Goal: Task Accomplishment & Management: Use online tool/utility

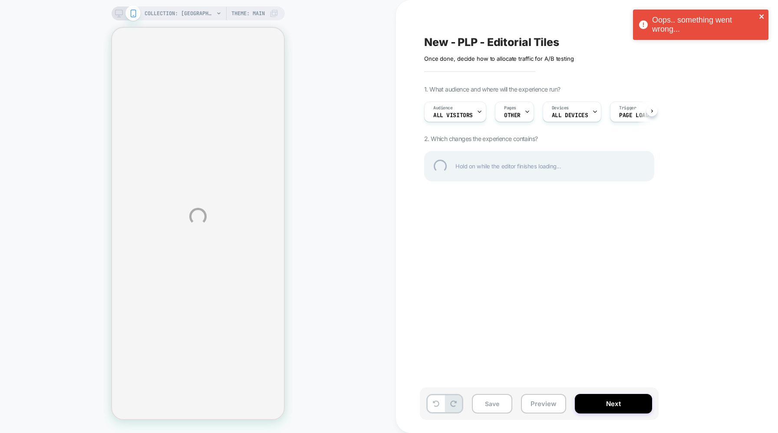
click at [762, 16] on icon "close" at bounding box center [761, 16] width 4 height 4
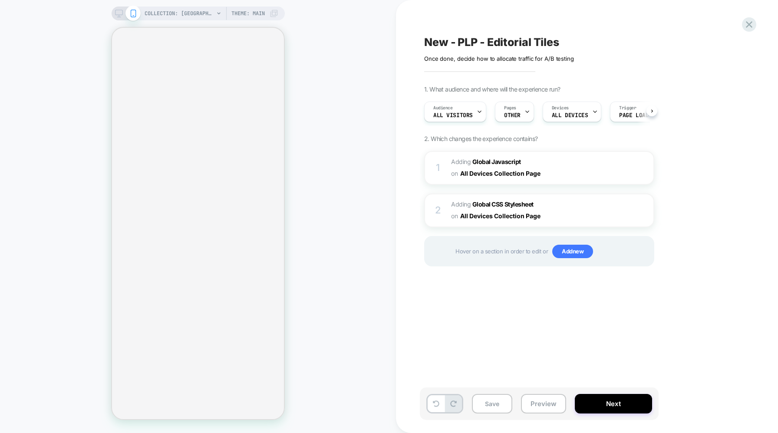
click at [215, 14] on div "COLLECTION: [GEOGRAPHIC_DATA] (Category) Theme: MAIN" at bounding box center [212, 14] width 134 height 14
click at [218, 13] on icon at bounding box center [218, 13] width 3 height 2
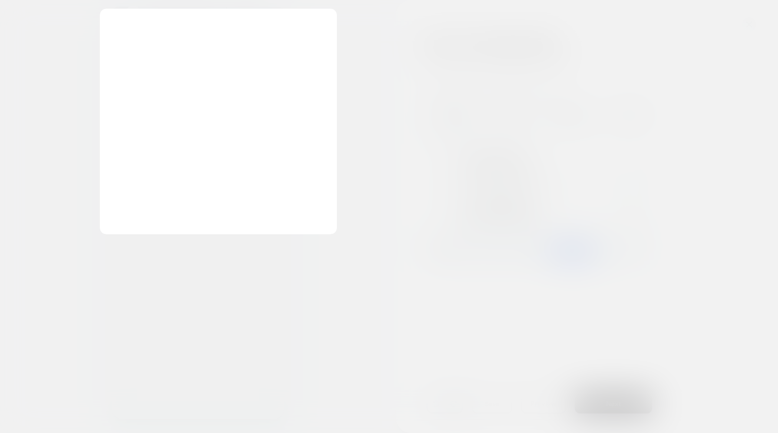
scroll to position [0, 0]
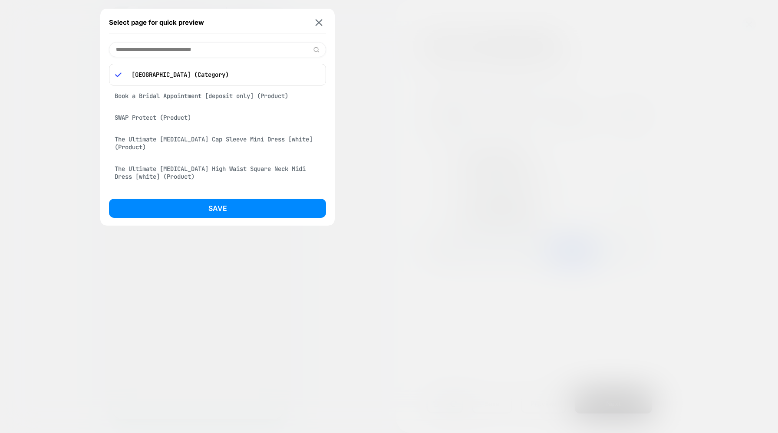
click at [189, 49] on input at bounding box center [217, 49] width 217 height 15
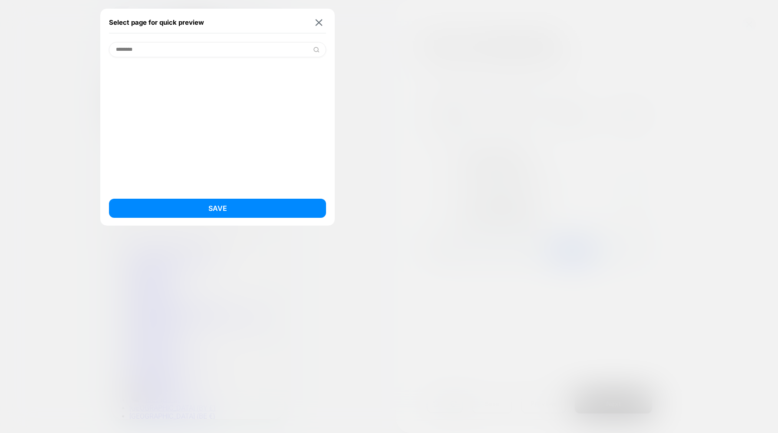
scroll to position [0, 0]
drag, startPoint x: 183, startPoint y: 49, endPoint x: 89, endPoint y: 47, distance: 94.7
click at [112, 20] on div "Select page for quick preview ******** Save COLLECTION: [GEOGRAPHIC_DATA] (Cate…" at bounding box center [198, 14] width 173 height 14
type input "*****"
click at [321, 23] on img at bounding box center [319, 22] width 7 height 7
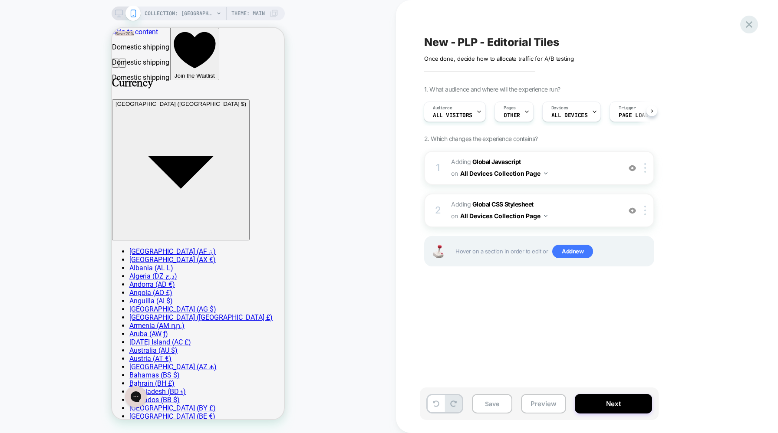
click at [748, 20] on icon at bounding box center [749, 25] width 12 height 12
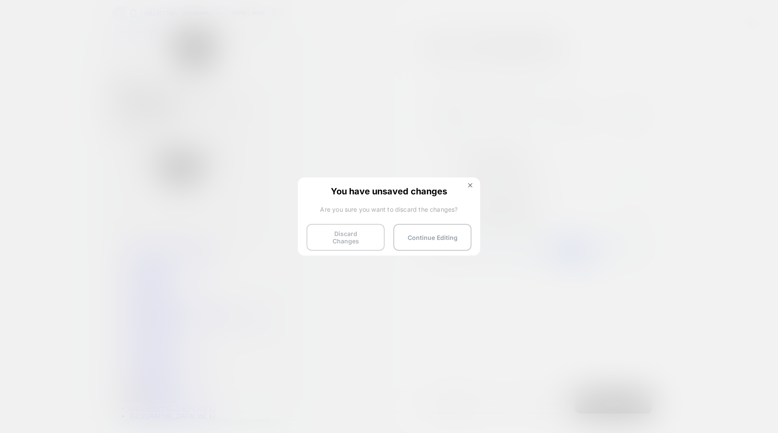
click at [360, 232] on button "Discard Changes" at bounding box center [346, 237] width 78 height 27
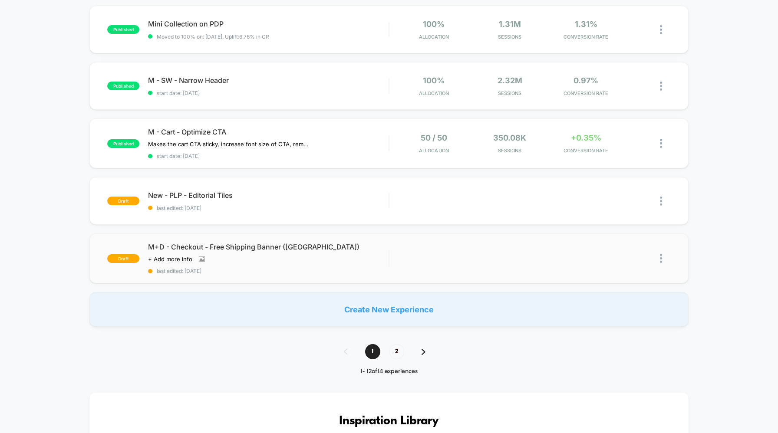
scroll to position [487, 0]
click at [297, 205] on span "last edited: [DATE]" at bounding box center [268, 208] width 241 height 7
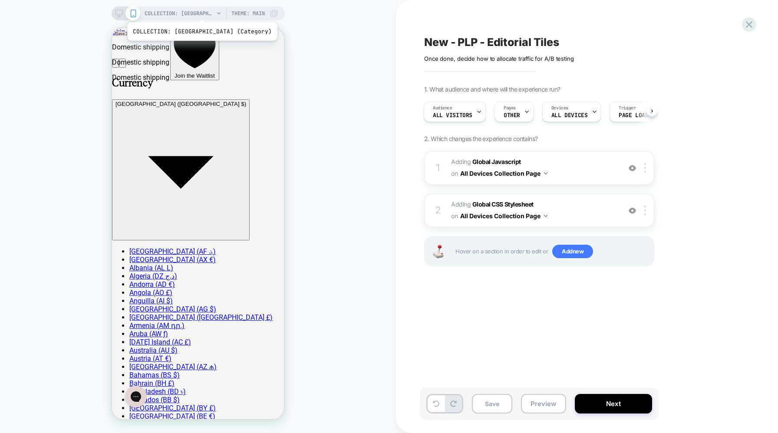
click at [195, 11] on span "COLLECTION: [GEOGRAPHIC_DATA] (Category)" at bounding box center [179, 14] width 69 height 14
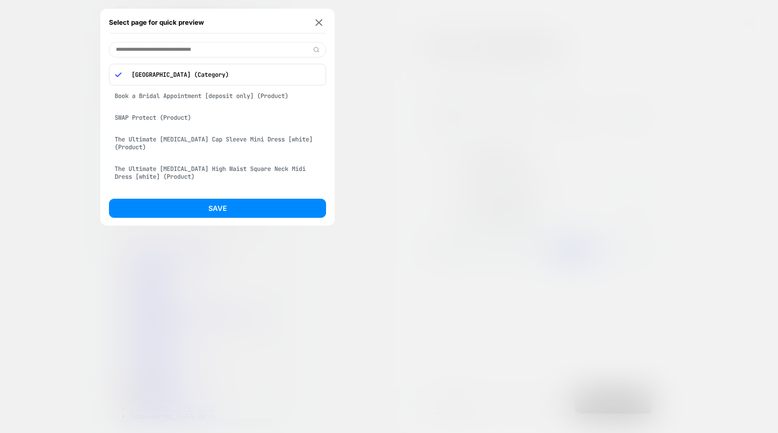
click at [186, 53] on input at bounding box center [217, 49] width 217 height 15
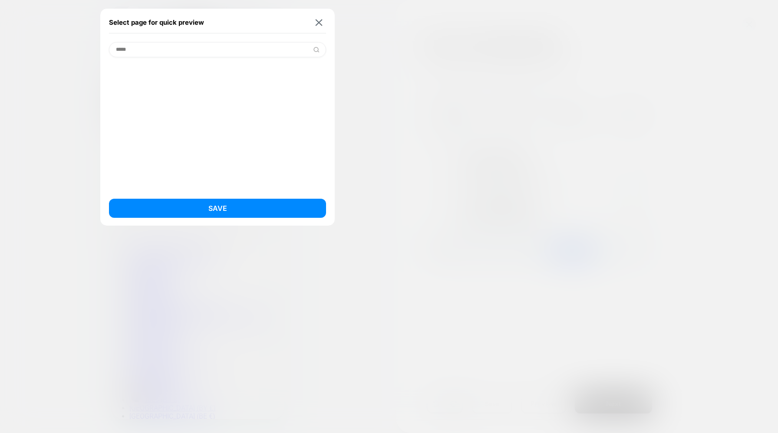
click at [312, 50] on input "*****" at bounding box center [217, 49] width 217 height 15
type input "*****"
click at [316, 50] on img at bounding box center [316, 49] width 7 height 7
drag, startPoint x: 138, startPoint y: 50, endPoint x: 75, endPoint y: 49, distance: 63.0
click at [112, 20] on div "Select page for quick preview ***** Save COLLECTION: [GEOGRAPHIC_DATA] (Categor…" at bounding box center [198, 14] width 173 height 14
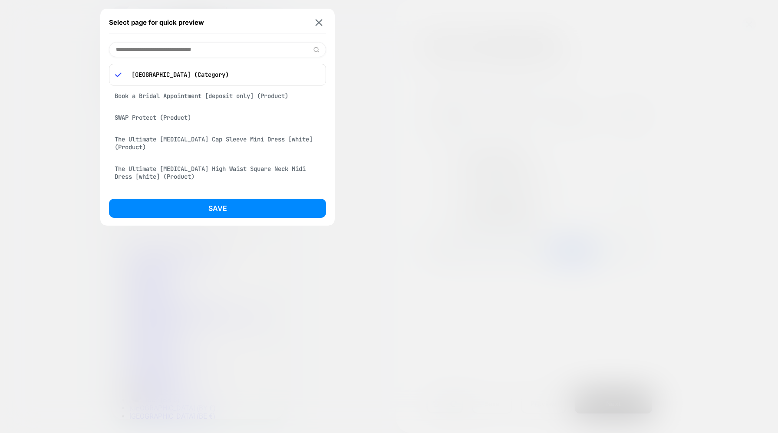
click at [197, 51] on input at bounding box center [217, 49] width 217 height 15
paste input "**********"
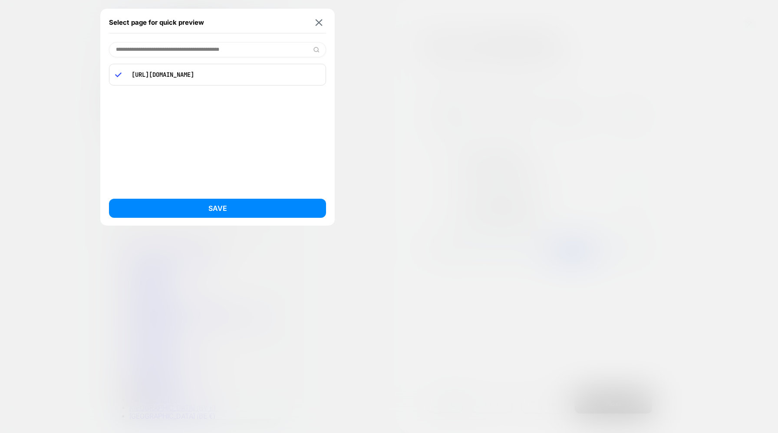
type input "**********"
click at [220, 74] on p "[URL][DOMAIN_NAME]" at bounding box center [223, 75] width 193 height 8
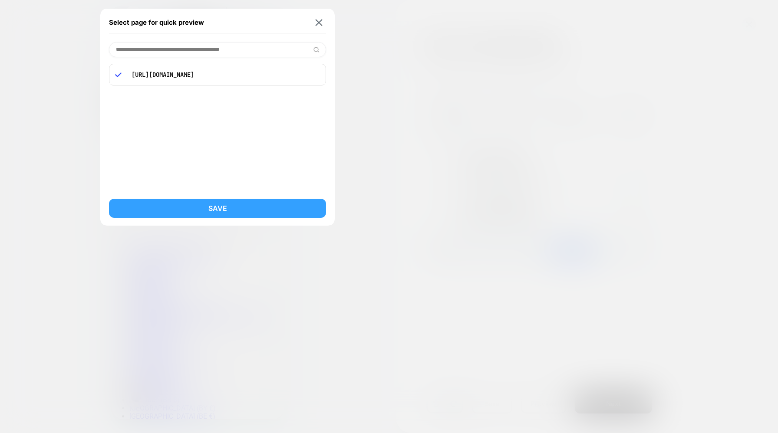
click at [231, 210] on button "Save" at bounding box center [217, 208] width 217 height 19
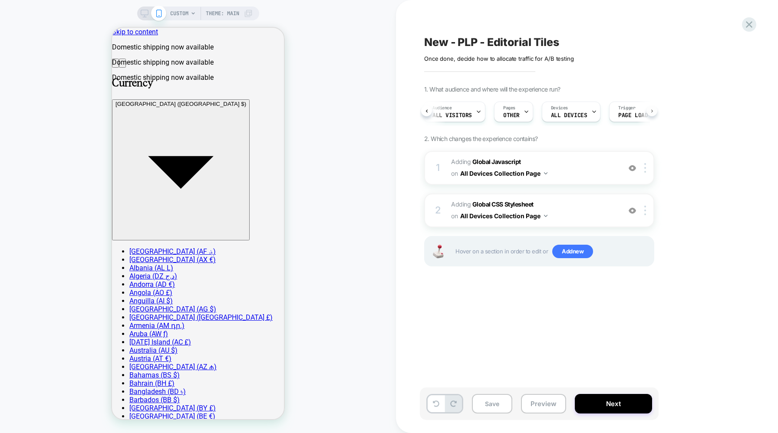
click at [654, 109] on button at bounding box center [652, 111] width 11 height 11
click at [644, 172] on img at bounding box center [645, 168] width 2 height 10
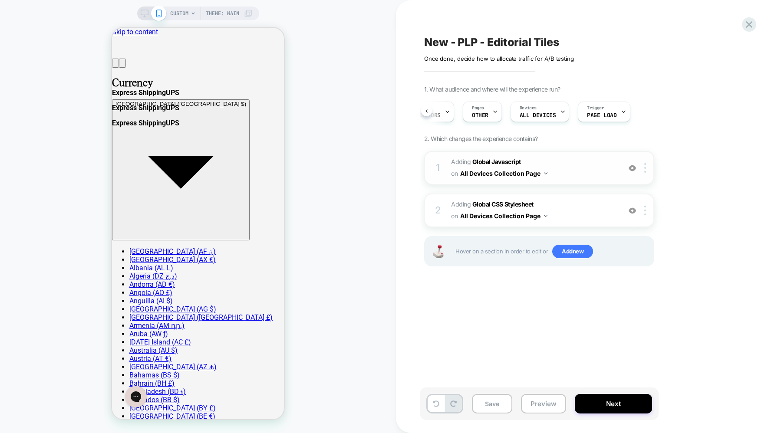
click at [541, 175] on button "All Devices Collection Page" at bounding box center [503, 173] width 87 height 13
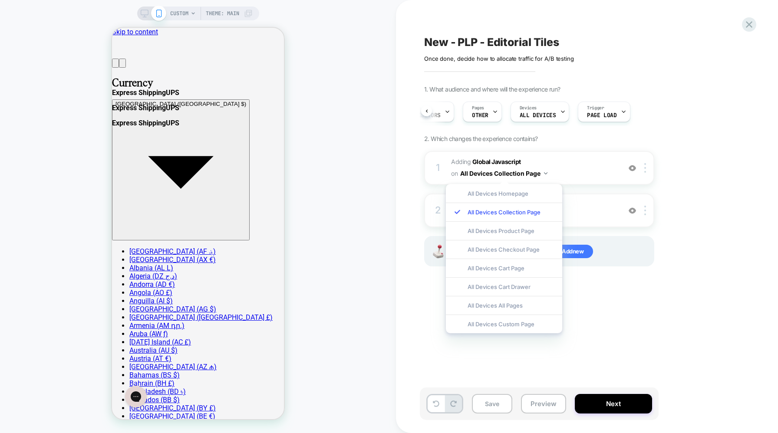
click at [694, 192] on div "1. What audience and where will the experience run? Audience All Visitors Pages…" at bounding box center [582, 187] width 317 height 203
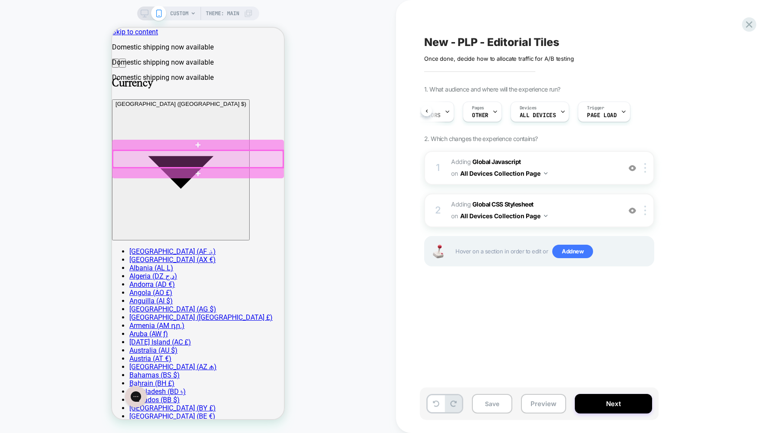
click at [212, 164] on div at bounding box center [198, 159] width 170 height 17
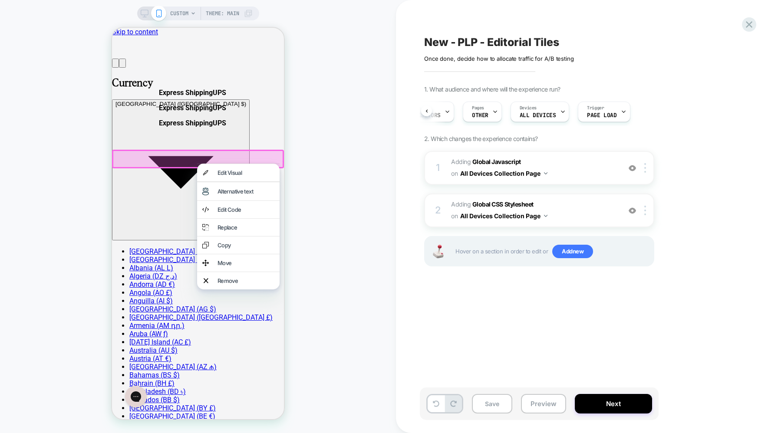
click at [358, 191] on div "CUSTOM Theme: MAIN" at bounding box center [198, 217] width 396 height 416
click at [367, 218] on div "CUSTOM Theme: MAIN" at bounding box center [198, 217] width 396 height 416
click at [501, 404] on button "Save" at bounding box center [492, 404] width 40 height 20
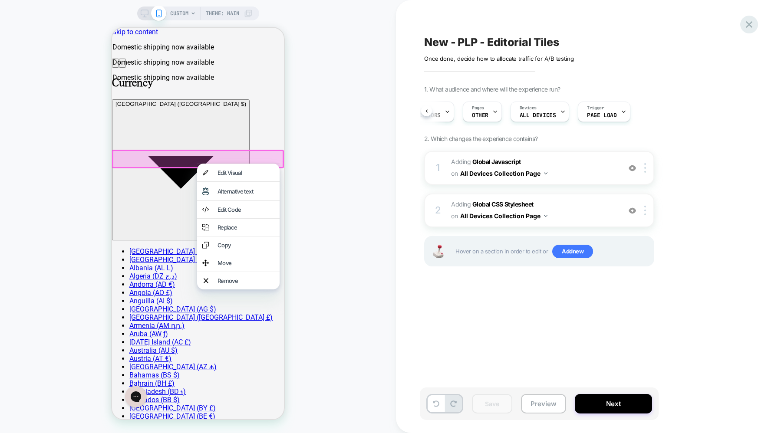
click at [751, 21] on icon at bounding box center [749, 25] width 12 height 12
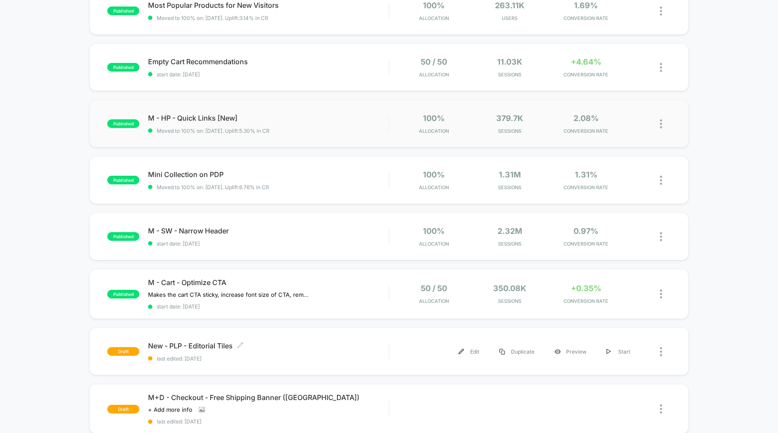
scroll to position [372, 0]
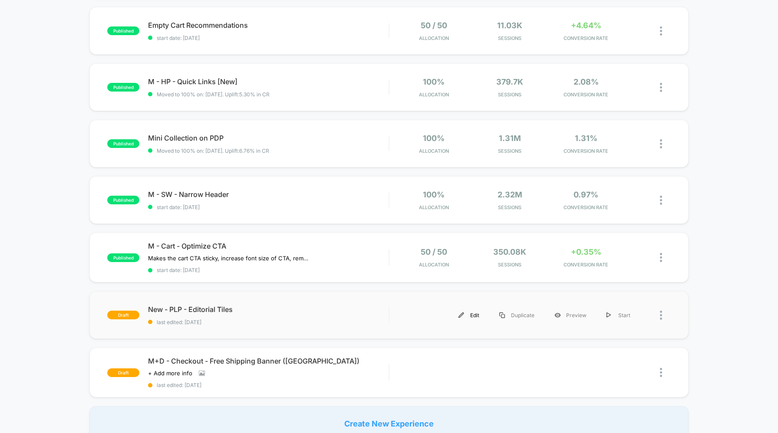
click at [470, 312] on div "Edit" at bounding box center [469, 316] width 41 height 20
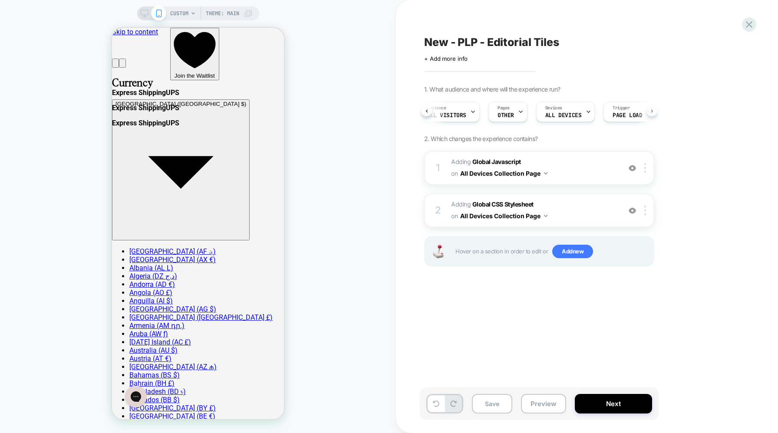
click at [651, 111] on icon at bounding box center [651, 110] width 3 height 3
click at [651, 111] on div "Audience All Visitors Pages OTHER Devices ALL DEVICES Trigger Page Load" at bounding box center [539, 111] width 230 height 29
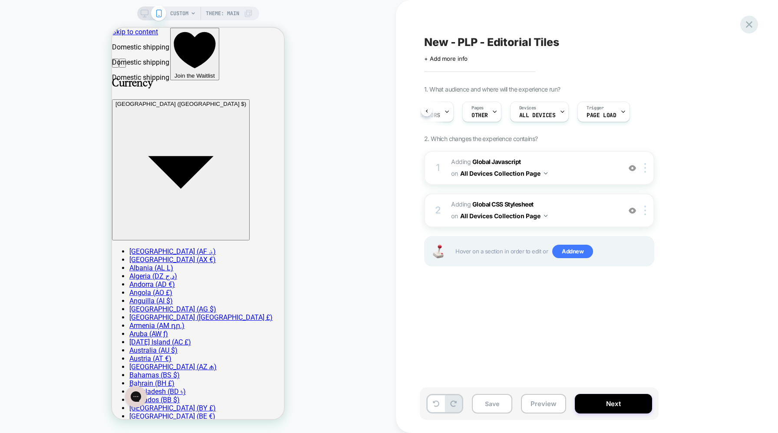
click at [749, 28] on icon at bounding box center [749, 25] width 12 height 12
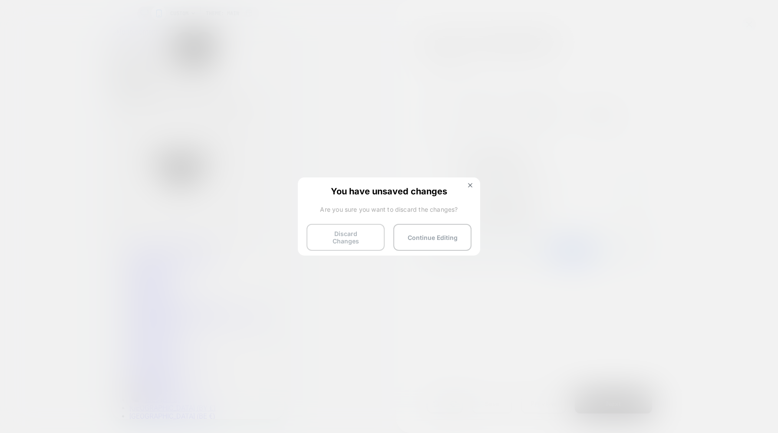
click at [354, 237] on button "Discard Changes" at bounding box center [346, 237] width 78 height 27
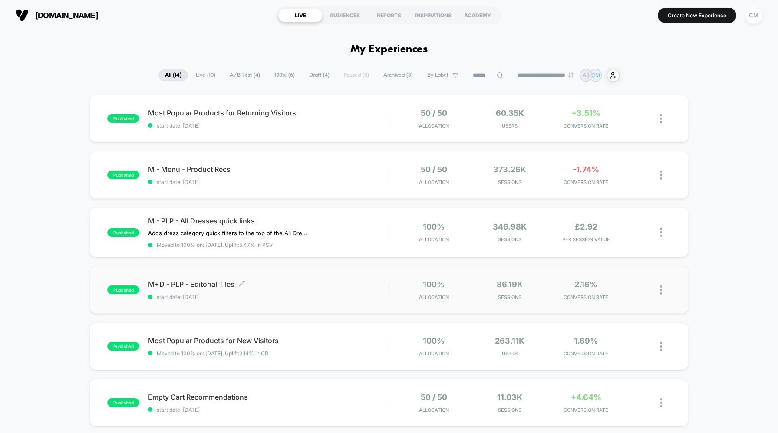
click at [331, 290] on div "M+D - PLP - Editorial Tiles Click to edit experience details Click to edit expe…" at bounding box center [268, 290] width 241 height 20
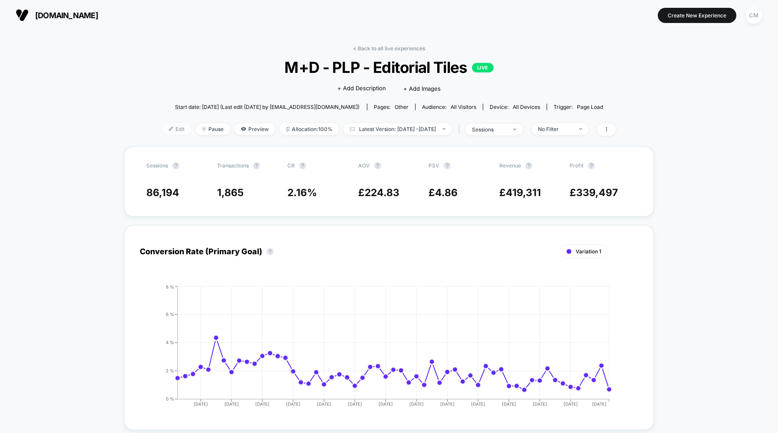
click at [166, 129] on span "Edit" at bounding box center [176, 129] width 29 height 12
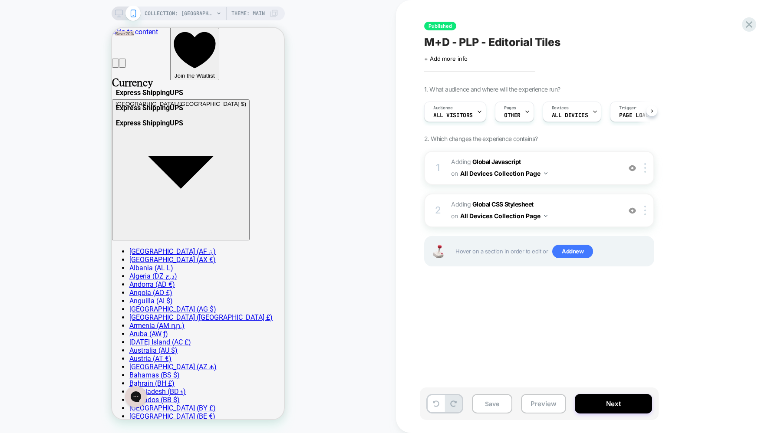
scroll to position [0, 0]
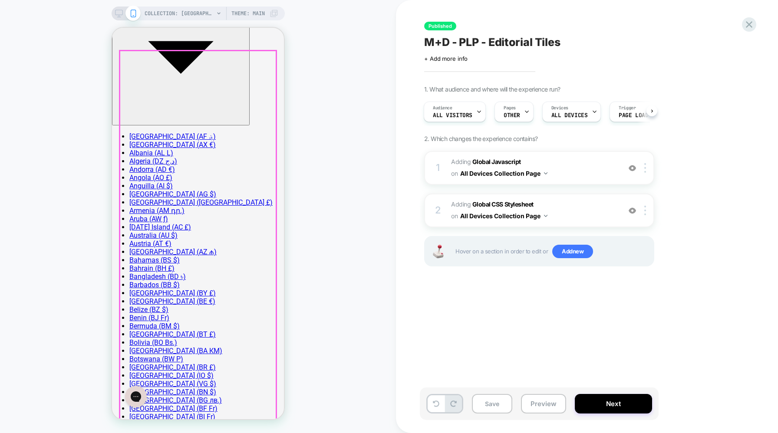
scroll to position [118, 0]
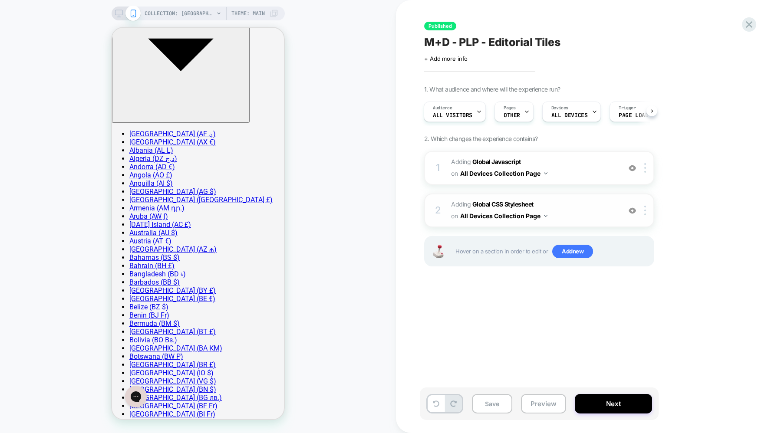
click at [538, 213] on button "All Devices Collection Page" at bounding box center [503, 216] width 87 height 13
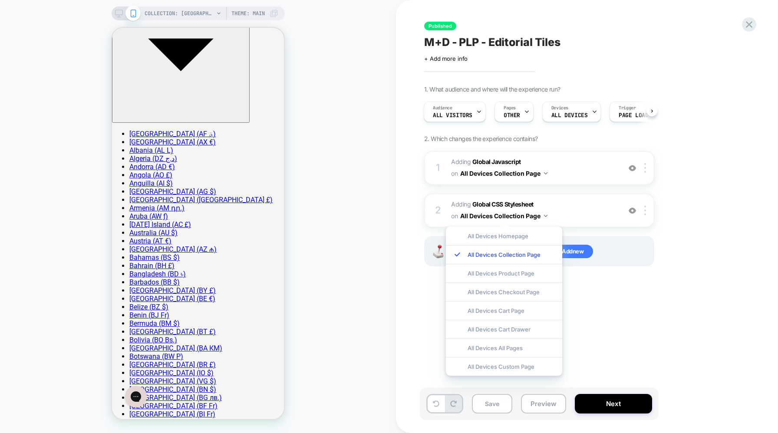
click at [597, 189] on div "1 Adding Global Javascript on All Devices Collection Page Add Before Add After …" at bounding box center [539, 219] width 230 height 137
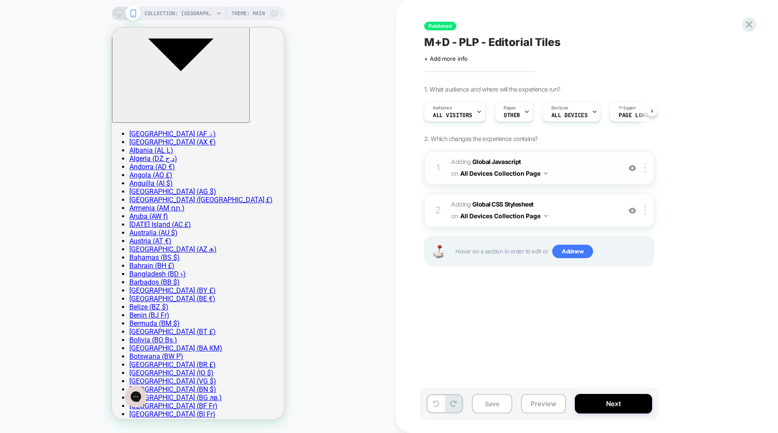
click at [647, 174] on div "1 Adding Global Javascript on All Devices Collection Page Add Before Add After …" at bounding box center [539, 168] width 230 height 34
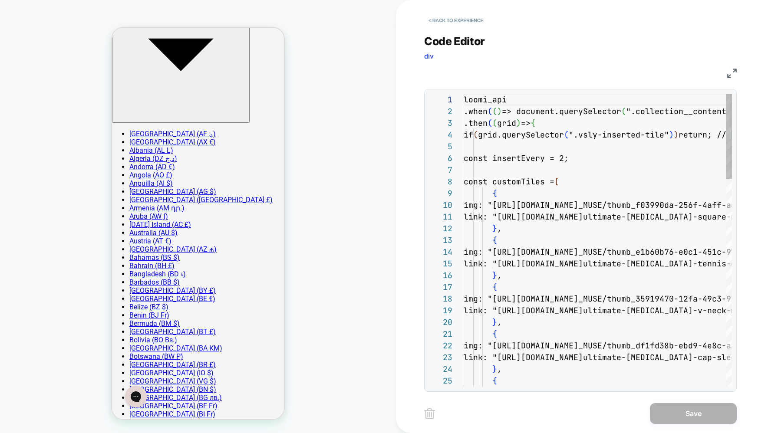
scroll to position [117, 0]
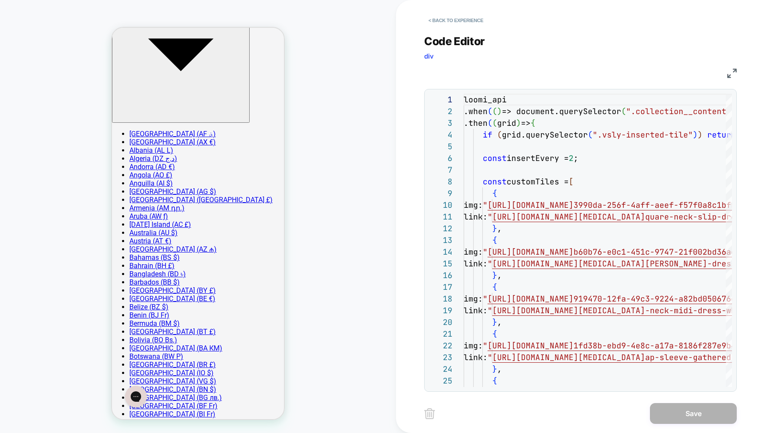
drag, startPoint x: 463, startPoint y: 98, endPoint x: 575, endPoint y: 275, distance: 210.0
click at [576, 279] on div "26 21 22 23 24 25 17 18 19 20 12 13 14 15 16 8 9 10 11 4 5 6 7 1 2 3 img: " [UR…" at bounding box center [580, 241] width 303 height 294
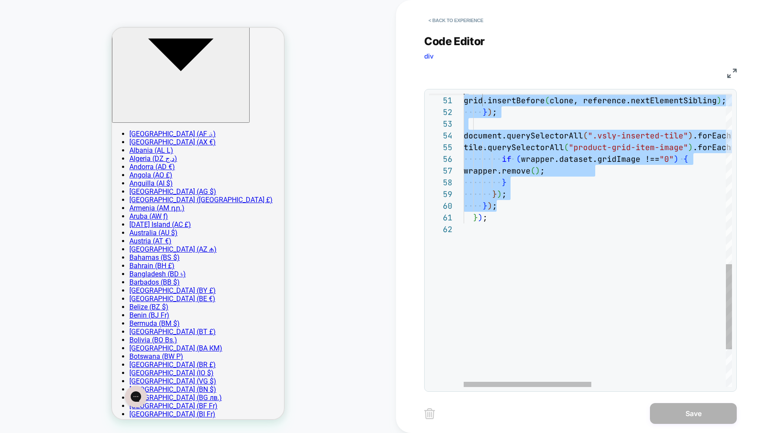
scroll to position [59, 0]
type textarea "**********"
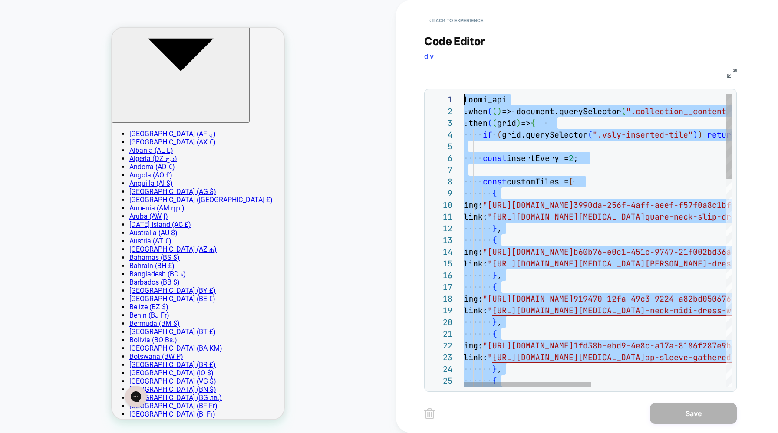
scroll to position [0, 0]
drag, startPoint x: 472, startPoint y: 178, endPoint x: 454, endPoint y: 51, distance: 128.5
click at [455, 26] on button "< Back to experience" at bounding box center [455, 20] width 63 height 14
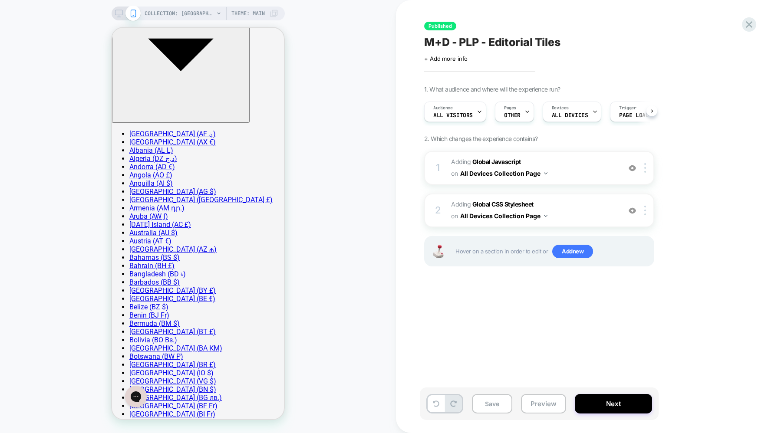
scroll to position [0, 0]
click at [747, 26] on icon at bounding box center [749, 24] width 7 height 7
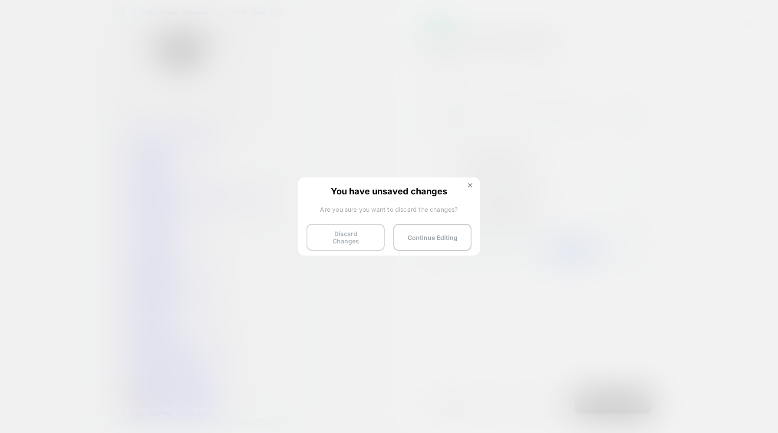
click at [351, 236] on button "Discard Changes" at bounding box center [346, 237] width 78 height 27
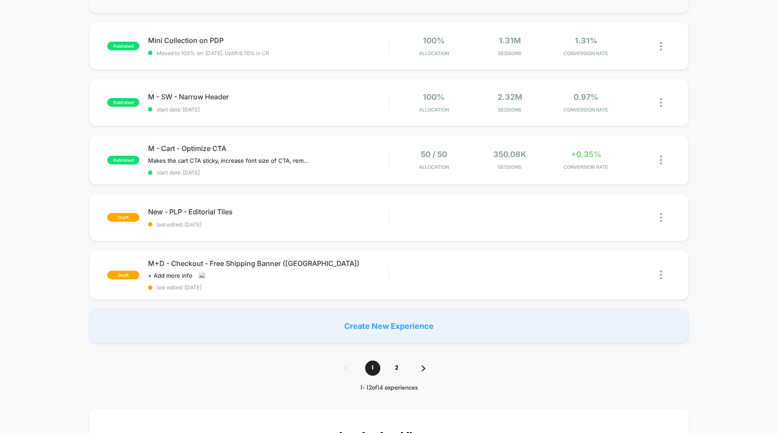
scroll to position [446, 0]
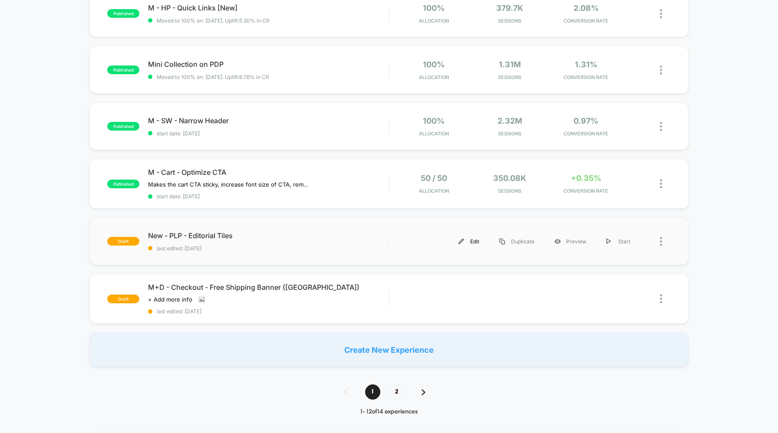
click at [474, 240] on div "Edit" at bounding box center [469, 242] width 41 height 20
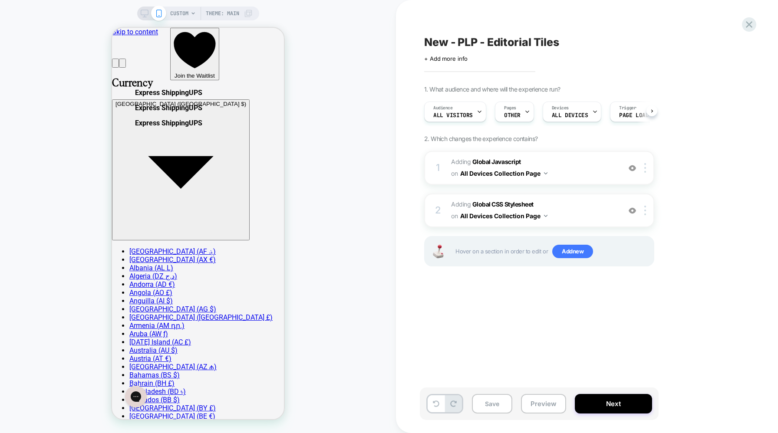
scroll to position [0, 0]
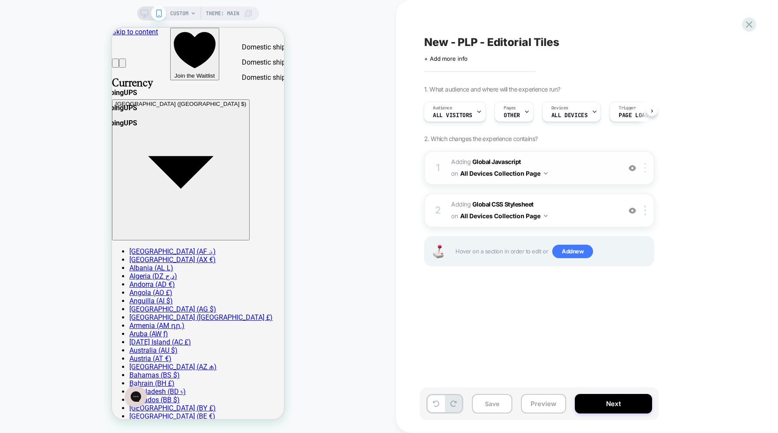
click at [643, 165] on div at bounding box center [647, 168] width 14 height 10
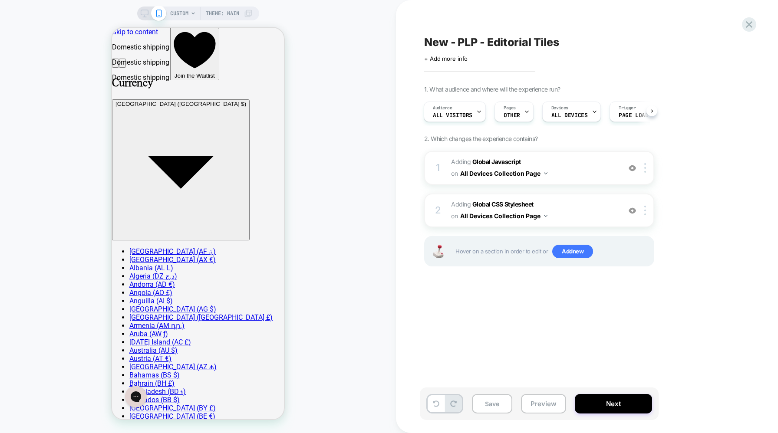
click at [686, 150] on div "1. What audience and where will the experience run? Audience All Visitors Pages…" at bounding box center [582, 187] width 317 height 203
click at [529, 170] on button "All Devices Collection Page" at bounding box center [503, 173] width 87 height 13
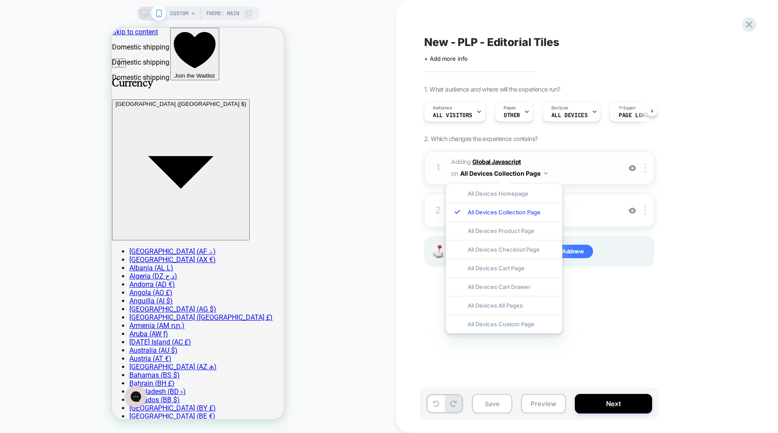
click at [500, 162] on b "Global Javascript" at bounding box center [496, 161] width 49 height 7
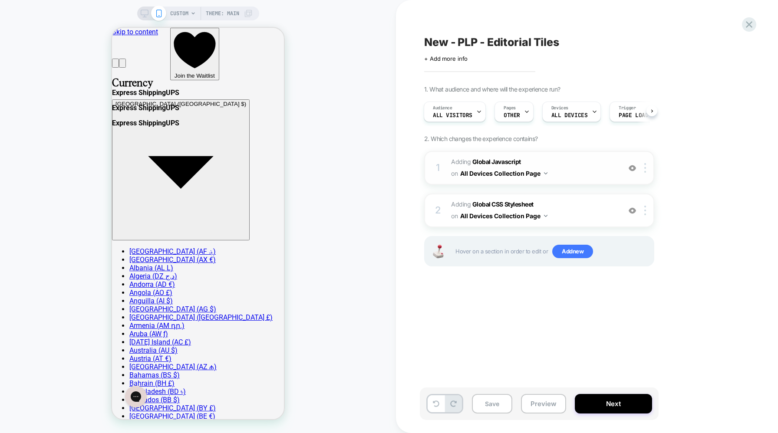
click at [501, 154] on div "1 Adding Global Javascript on All Devices Collection Page Target Mobile Delete" at bounding box center [539, 168] width 230 height 34
click at [502, 159] on b "Global Javascript" at bounding box center [496, 161] width 49 height 7
click at [505, 163] on b "Global Javascript" at bounding box center [496, 161] width 49 height 7
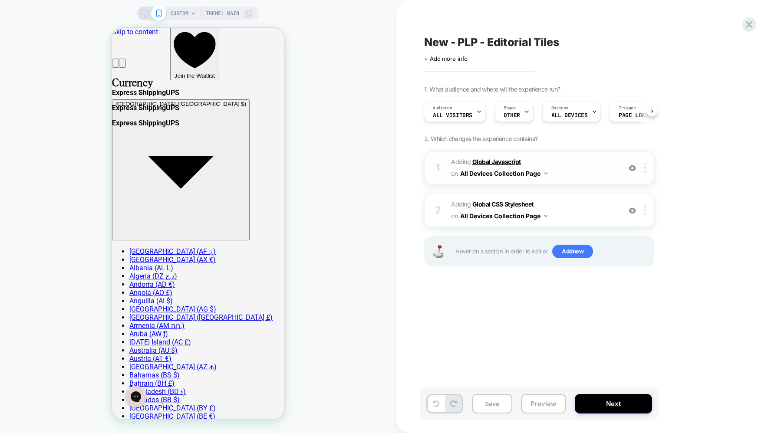
click at [505, 163] on b "Global Javascript" at bounding box center [496, 161] width 49 height 7
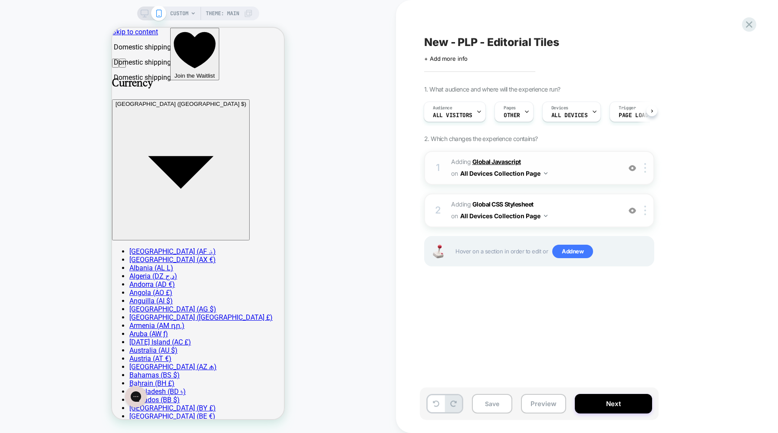
click at [490, 161] on b "Global Javascript" at bounding box center [496, 161] width 49 height 7
click at [504, 203] on b "Global CSS Stylesheet" at bounding box center [502, 204] width 61 height 7
click at [535, 389] on div "Save Preview Next" at bounding box center [539, 404] width 239 height 33
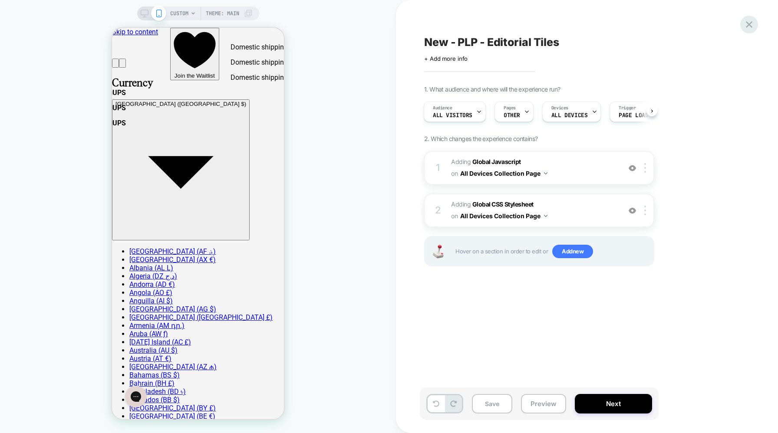
click at [751, 26] on icon at bounding box center [749, 24] width 7 height 7
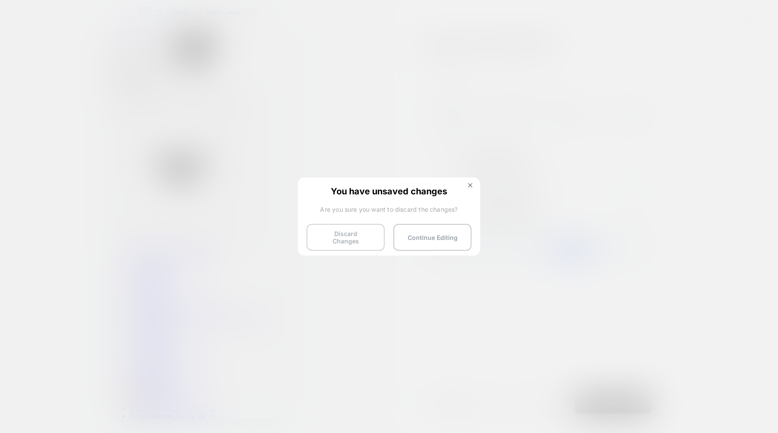
click at [347, 235] on button "Discard Changes" at bounding box center [346, 237] width 78 height 27
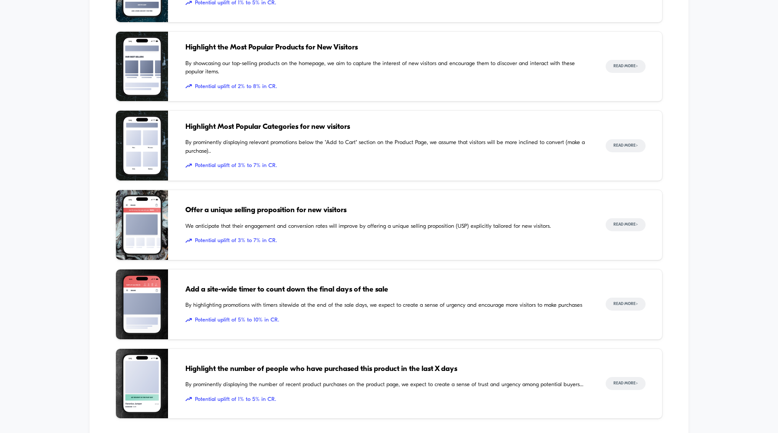
scroll to position [1080, 0]
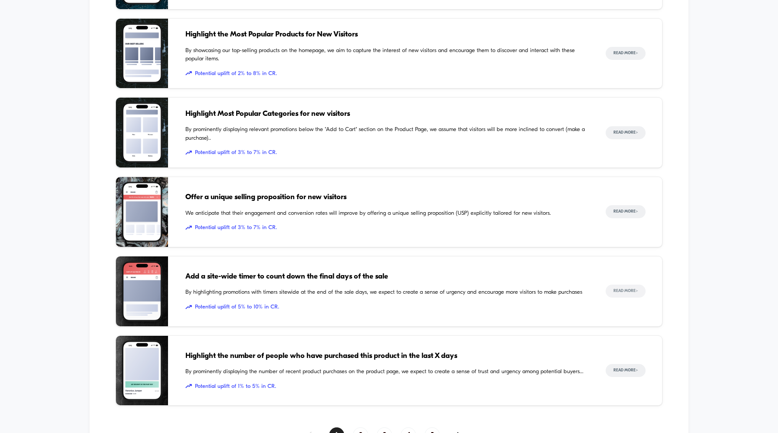
click at [627, 289] on button "Read More >" at bounding box center [626, 291] width 40 height 13
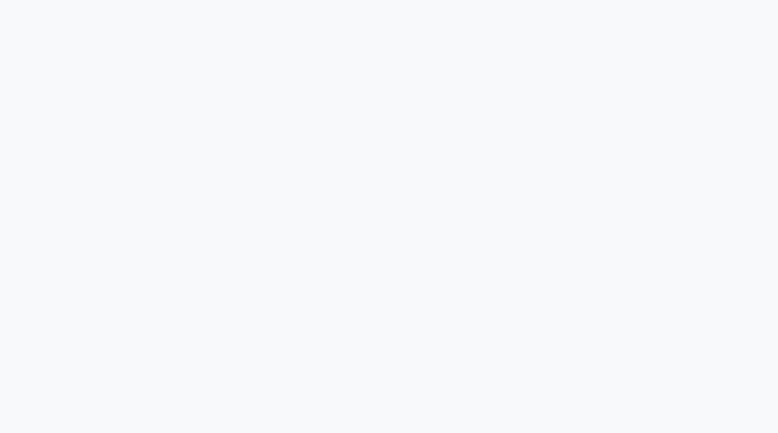
scroll to position [502, 0]
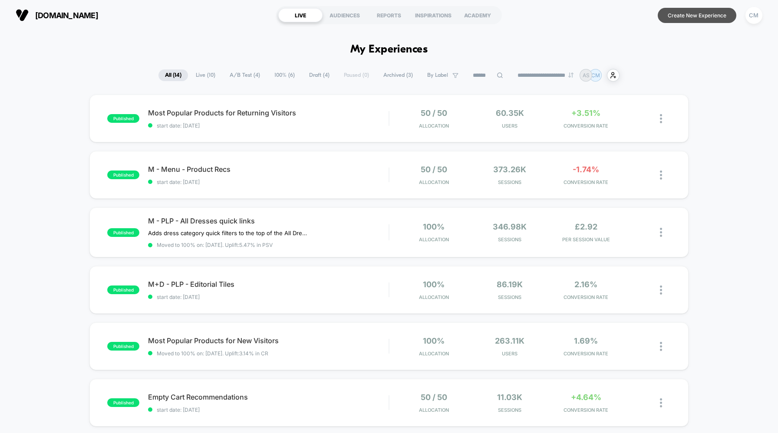
click at [685, 16] on button "Create New Experience" at bounding box center [697, 15] width 79 height 15
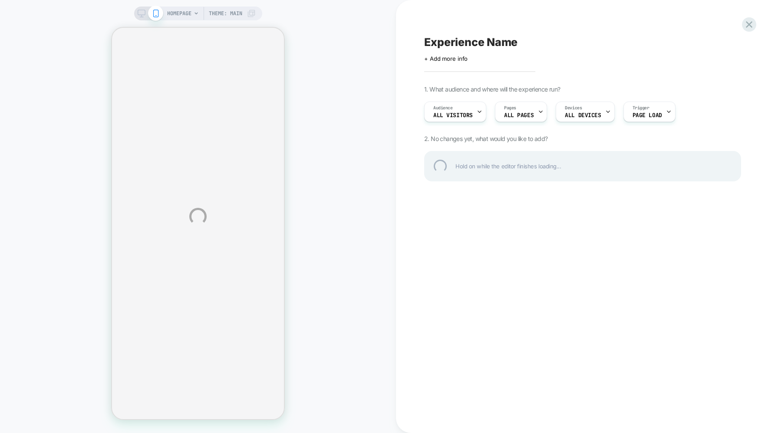
click at [483, 41] on div "Experience Name" at bounding box center [582, 42] width 317 height 13
type textarea "**********"
click at [546, 43] on div "**********" at bounding box center [582, 42] width 317 height 13
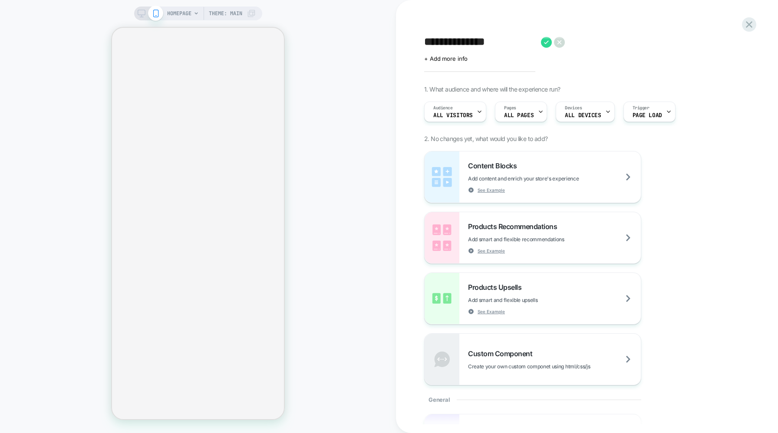
click at [191, 12] on span "HOMEPAGE" at bounding box center [179, 14] width 24 height 14
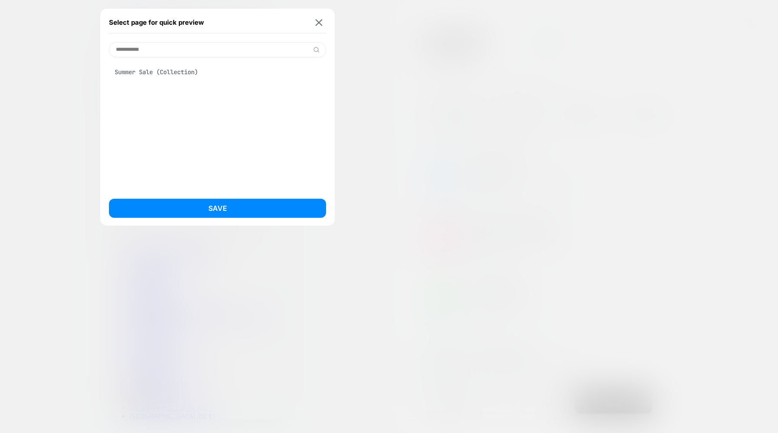
type input "**********"
click at [191, 77] on div "Summer Sale (Collection)" at bounding box center [217, 72] width 217 height 16
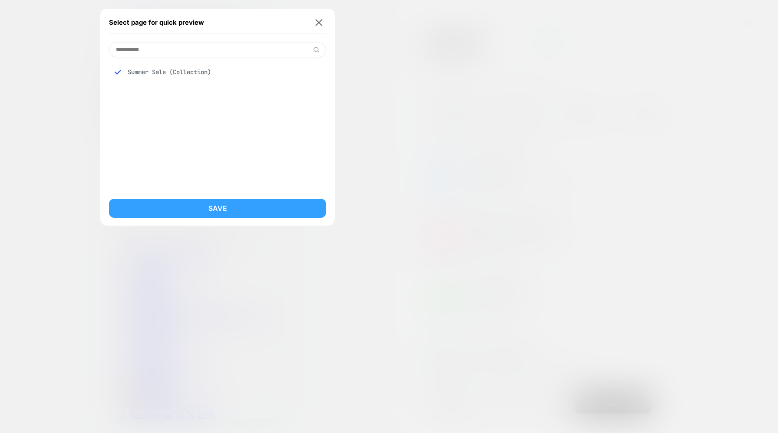
click at [208, 216] on button "Save" at bounding box center [217, 208] width 217 height 19
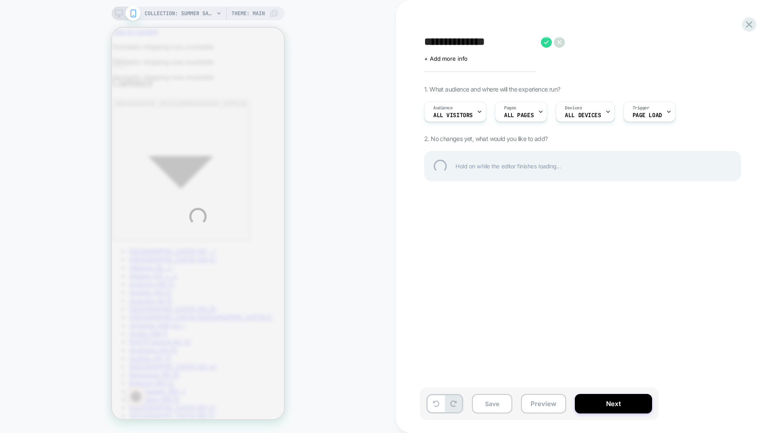
click at [598, 113] on div "**********" at bounding box center [389, 216] width 778 height 433
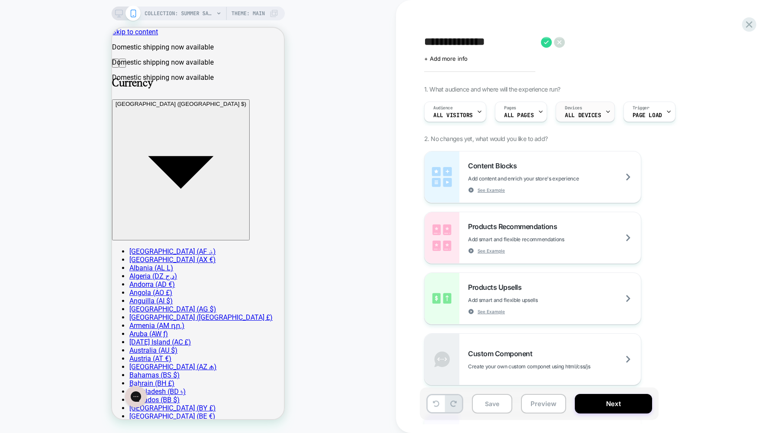
click at [599, 112] on div "Devices ALL DEVICES" at bounding box center [582, 112] width 53 height 20
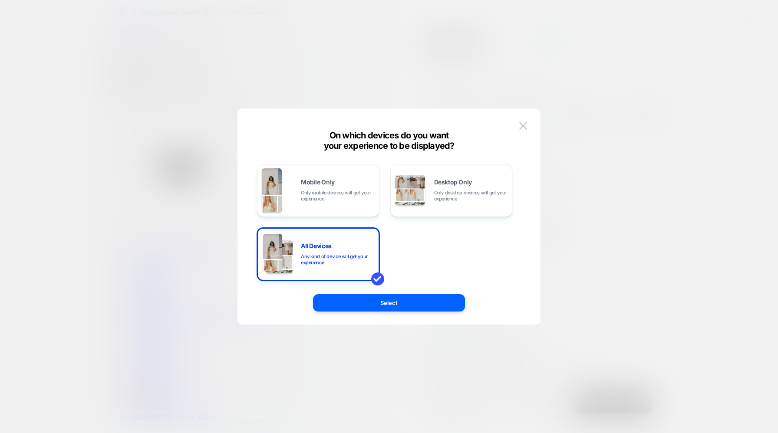
click at [301, 182] on span "Mobile Only" at bounding box center [318, 182] width 34 height 6
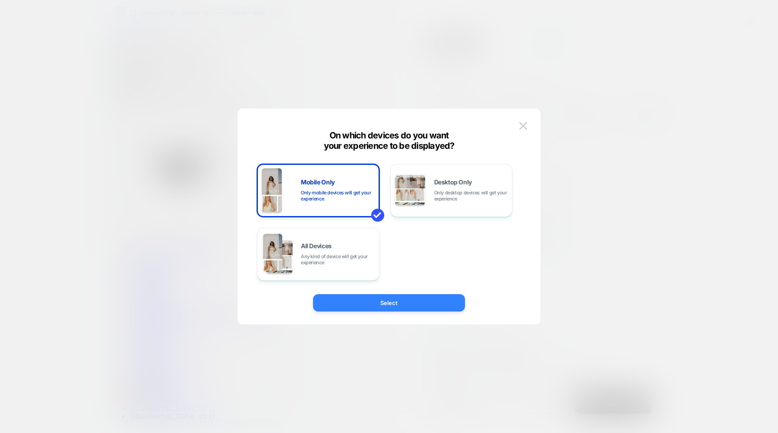
click at [404, 301] on button "Select" at bounding box center [389, 302] width 152 height 17
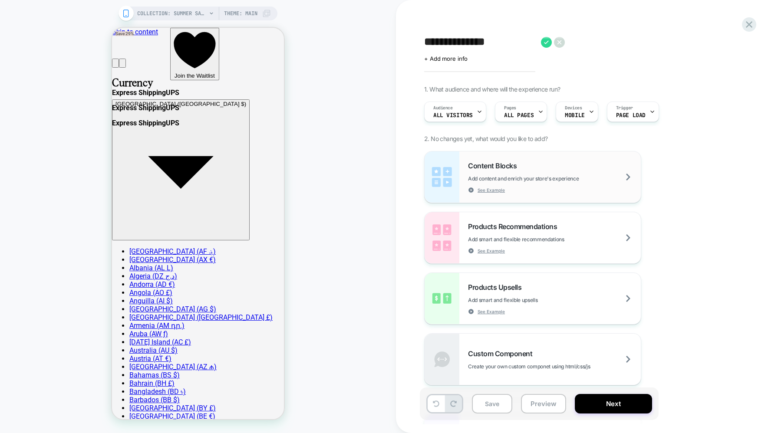
click at [543, 160] on div "Content Blocks Add content and enrich your store's experience See Example" at bounding box center [533, 177] width 216 height 51
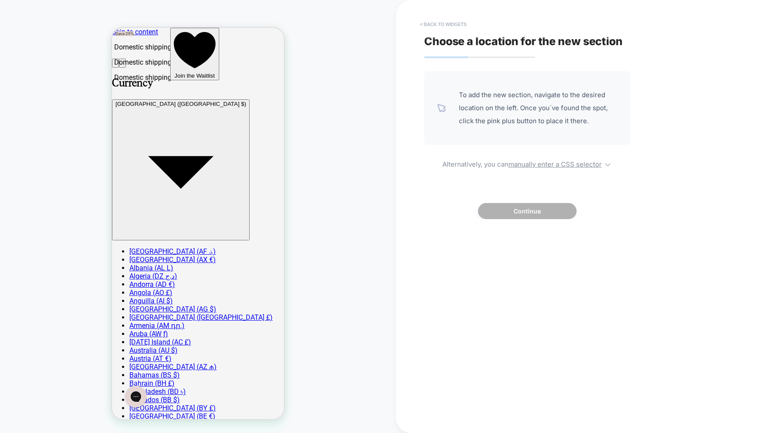
click at [440, 24] on button "< Back to widgets" at bounding box center [444, 24] width 56 height 14
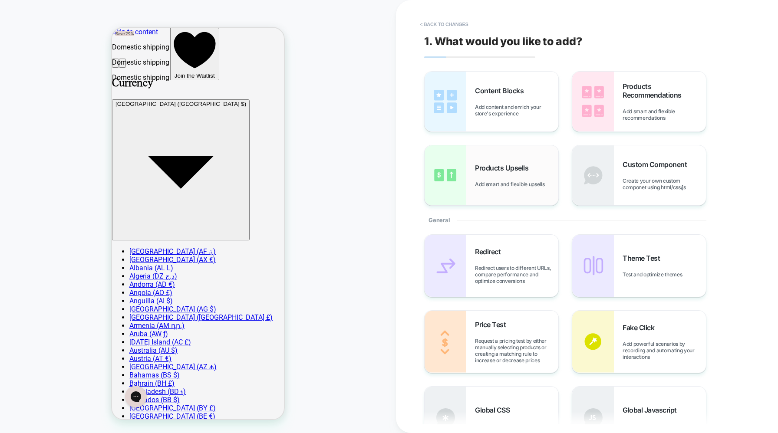
click at [520, 179] on div "Products Upsells Add smart and flexible upsells" at bounding box center [516, 176] width 83 height 24
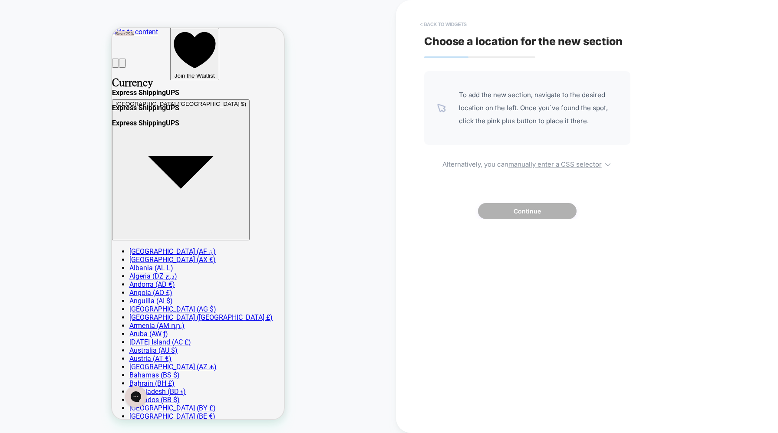
click at [442, 24] on button "< Back to widgets" at bounding box center [444, 24] width 56 height 14
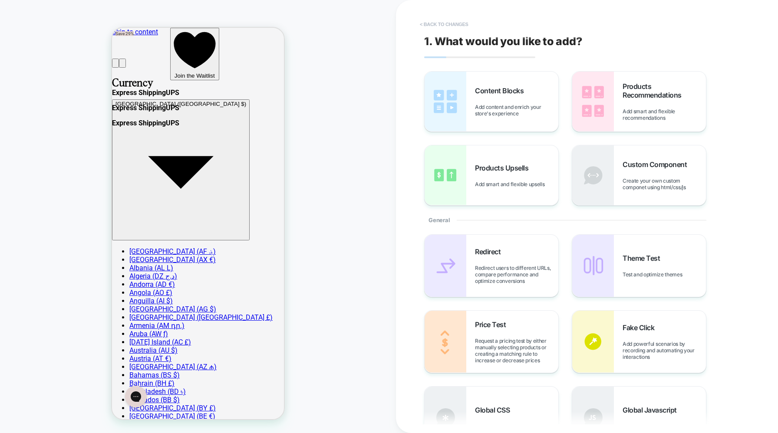
click at [451, 18] on button "< Back to changes" at bounding box center [444, 24] width 57 height 14
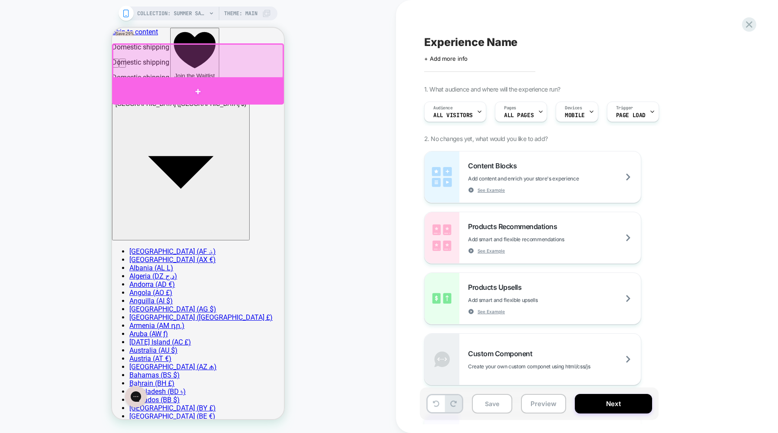
click at [200, 87] on div at bounding box center [198, 92] width 172 height 26
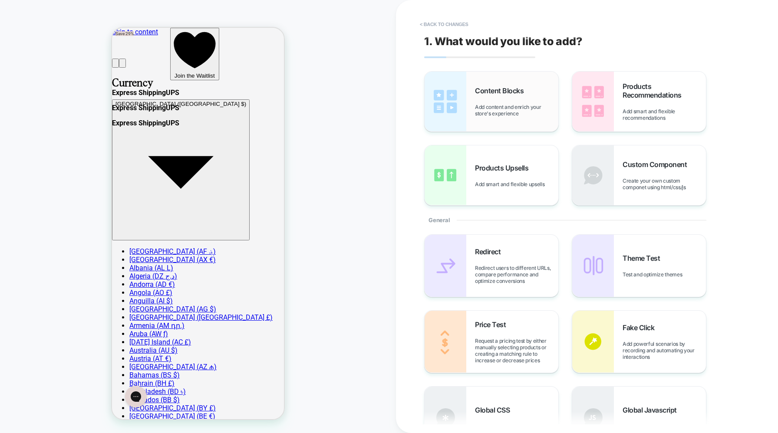
click at [509, 100] on div "Content Blocks Add content and enrich your store's experience" at bounding box center [516, 101] width 83 height 30
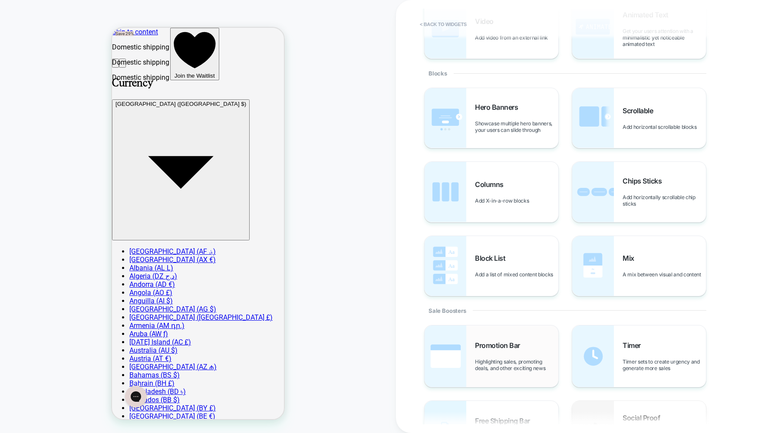
scroll to position [282, 0]
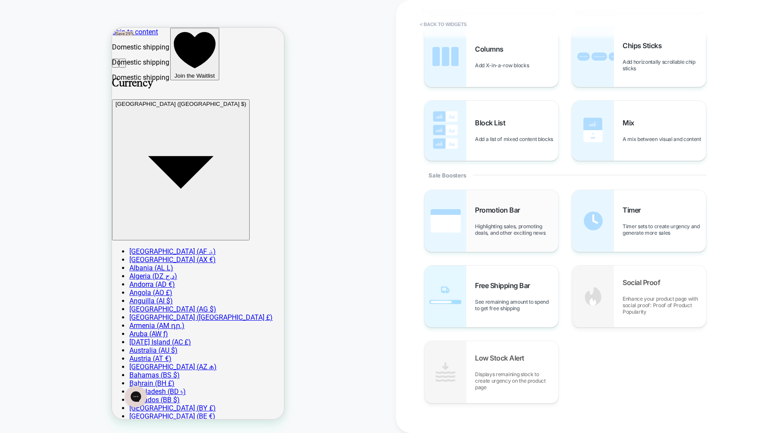
click at [496, 210] on span "Promotion Bar" at bounding box center [499, 210] width 49 height 9
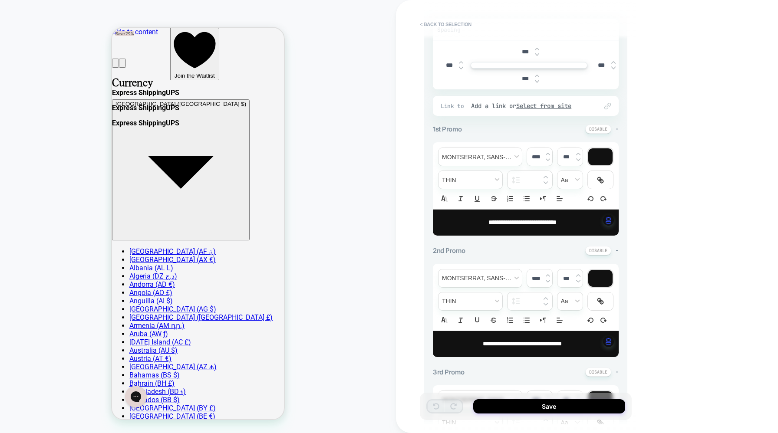
scroll to position [187, 0]
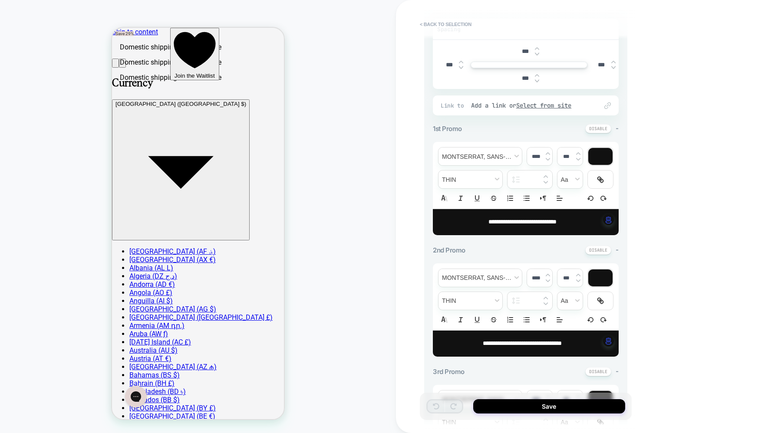
click at [516, 222] on span "**********" at bounding box center [522, 222] width 68 height 6
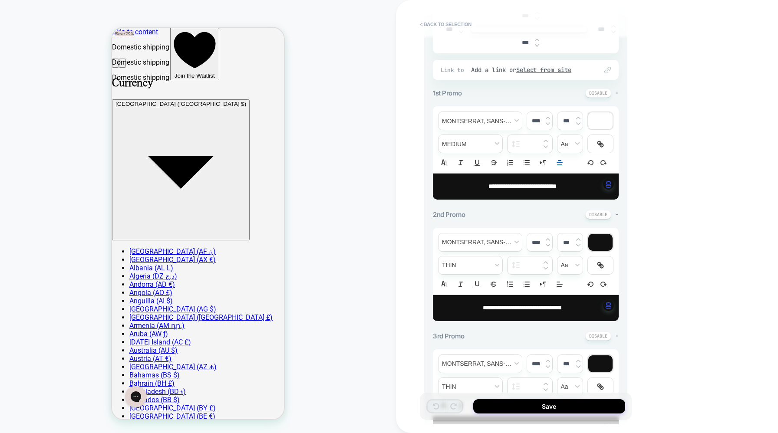
scroll to position [244, 0]
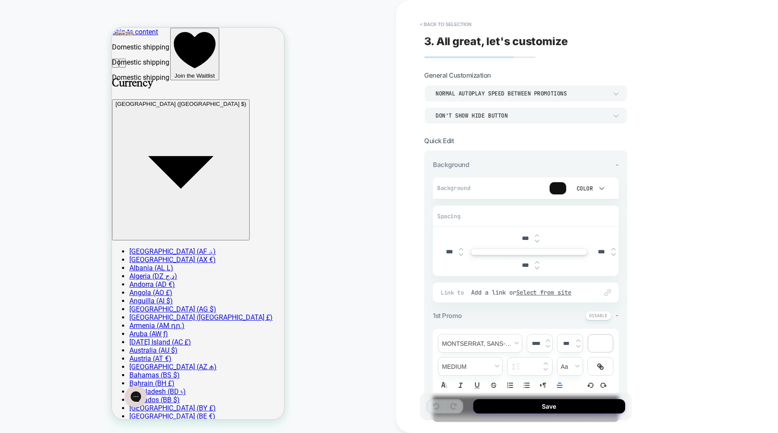
click at [598, 186] on icon at bounding box center [601, 188] width 9 height 9
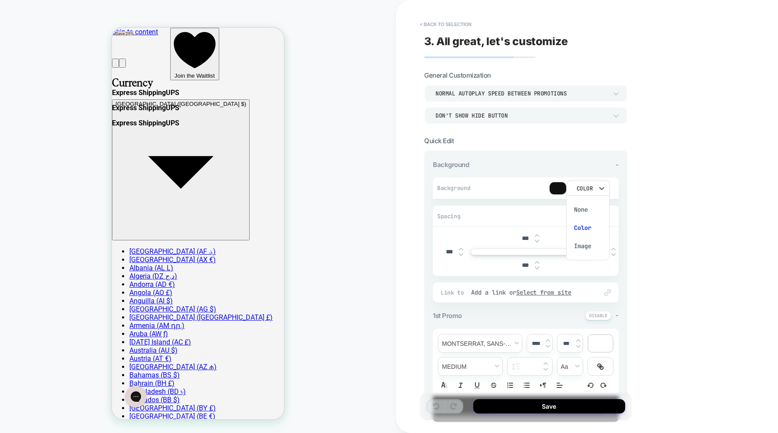
click at [501, 191] on div at bounding box center [389, 216] width 778 height 433
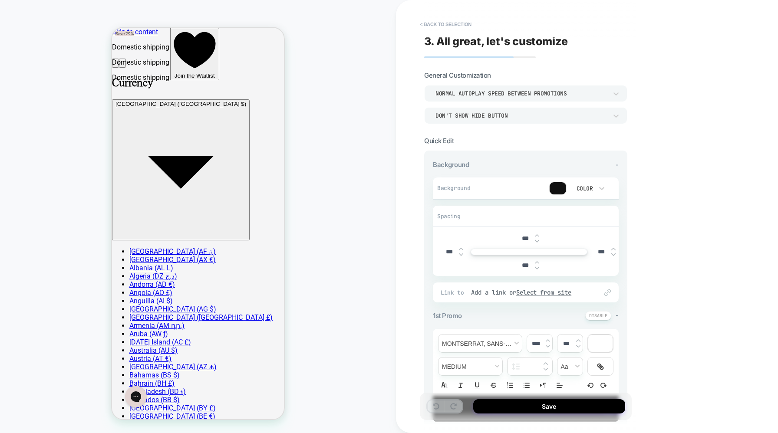
click at [558, 186] on div at bounding box center [558, 188] width 16 height 12
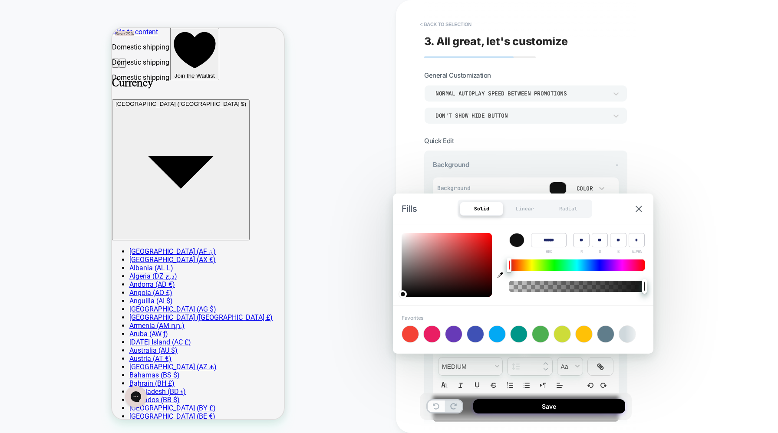
drag, startPoint x: 560, startPoint y: 241, endPoint x: 522, endPoint y: 238, distance: 38.4
click at [522, 238] on div "Color ****** HEX ** R ** G ** B * ALPHA" at bounding box center [576, 243] width 135 height 21
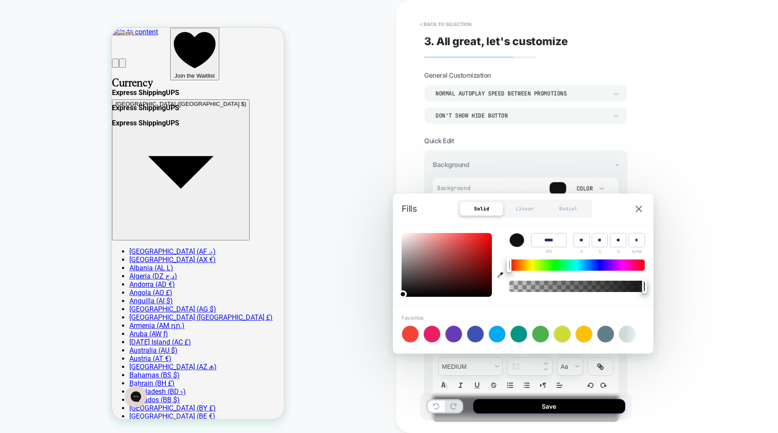
type input "******"
type input "***"
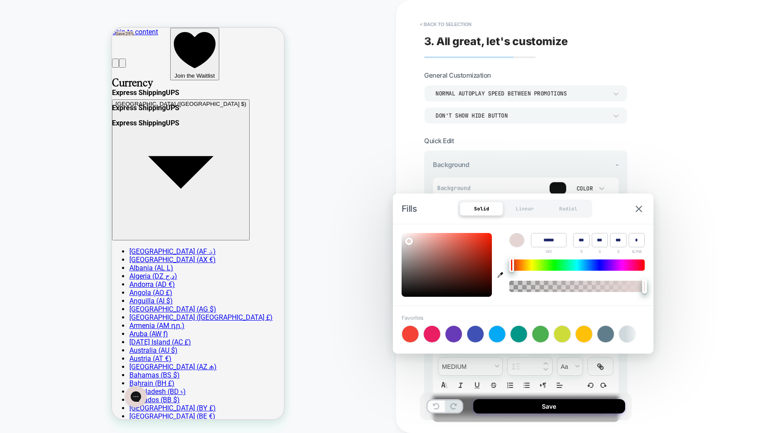
type input "******"
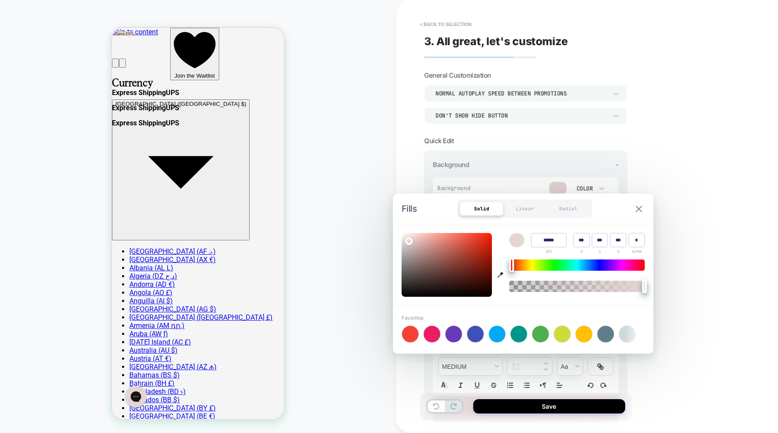
click at [638, 207] on img at bounding box center [639, 209] width 7 height 7
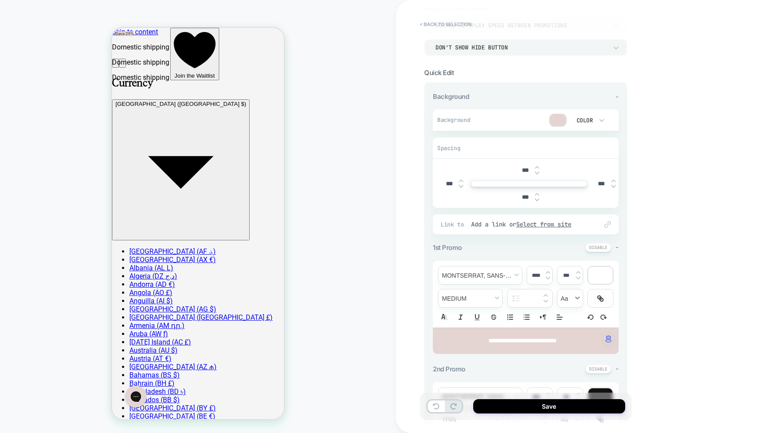
scroll to position [82, 0]
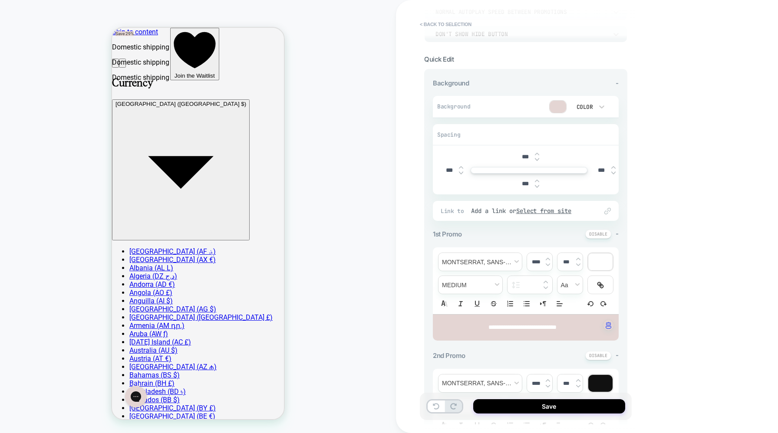
click at [541, 324] on span "**********" at bounding box center [522, 327] width 68 height 6
drag, startPoint x: 574, startPoint y: 327, endPoint x: 445, endPoint y: 327, distance: 129.0
click at [445, 327] on p "**********" at bounding box center [523, 327] width 162 height 9
click at [504, 325] on span "**********" at bounding box center [523, 327] width 38 height 6
click at [686, 329] on div "**********" at bounding box center [587, 216] width 382 height 433
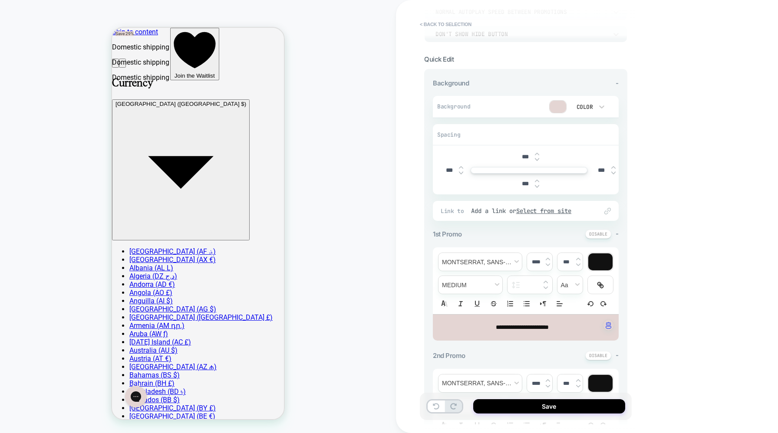
click at [549, 324] on span "**********" at bounding box center [522, 327] width 53 height 6
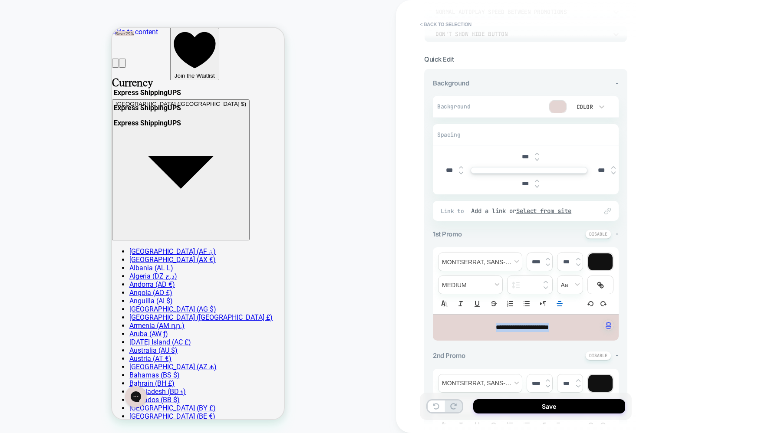
drag, startPoint x: 571, startPoint y: 324, endPoint x: 471, endPoint y: 328, distance: 99.5
click at [471, 328] on p "**********" at bounding box center [523, 327] width 162 height 9
click at [498, 260] on span "font" at bounding box center [480, 262] width 83 height 18
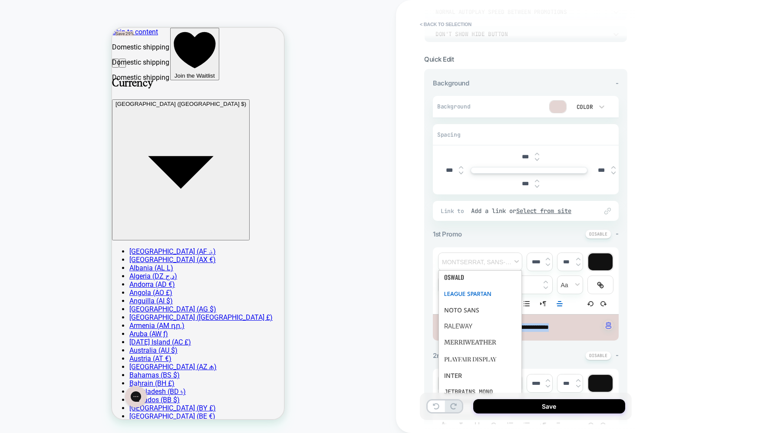
scroll to position [0, 0]
click at [484, 280] on span "font" at bounding box center [480, 282] width 72 height 23
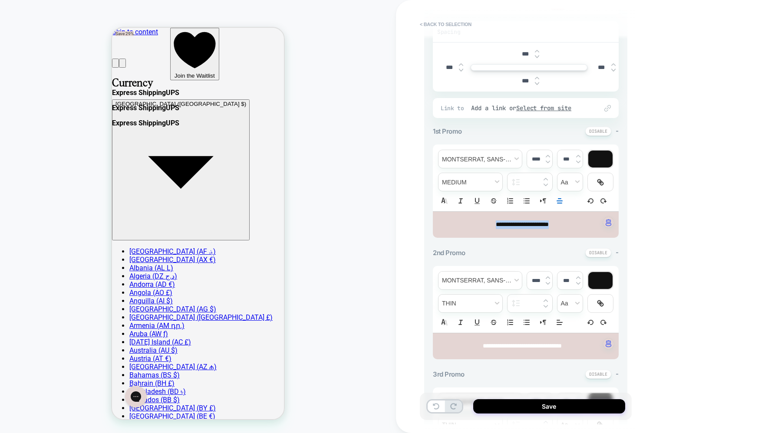
scroll to position [225, 0]
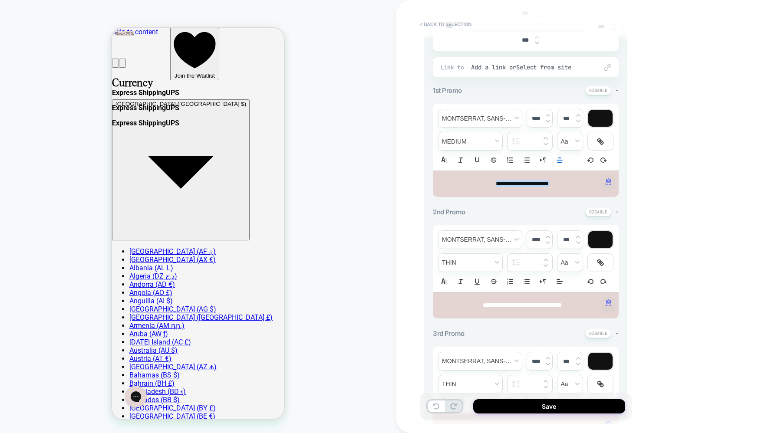
click at [542, 310] on div "**********" at bounding box center [526, 306] width 186 height 26
click at [500, 187] on p "**********" at bounding box center [523, 184] width 162 height 9
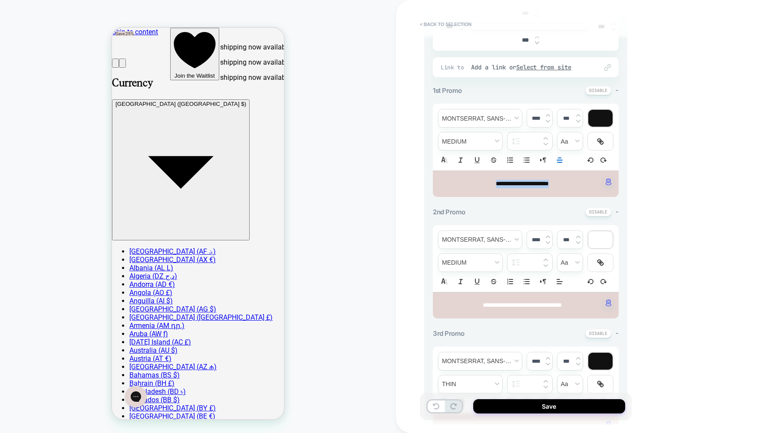
drag, startPoint x: 475, startPoint y: 185, endPoint x: 579, endPoint y: 185, distance: 104.6
click at [579, 185] on p "**********" at bounding box center [523, 184] width 162 height 9
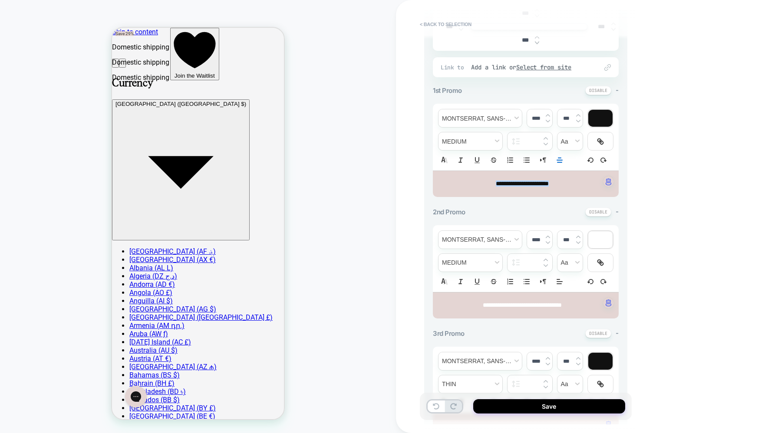
click at [551, 320] on div "**********" at bounding box center [526, 198] width 186 height 527
click at [594, 213] on button at bounding box center [598, 212] width 26 height 9
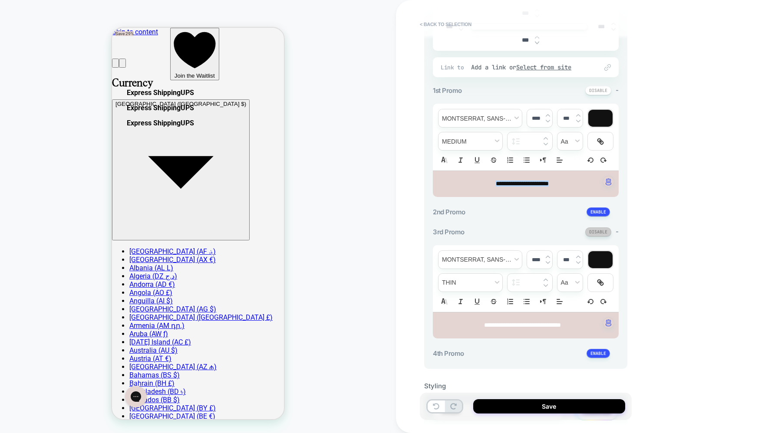
click at [596, 232] on button at bounding box center [598, 232] width 26 height 9
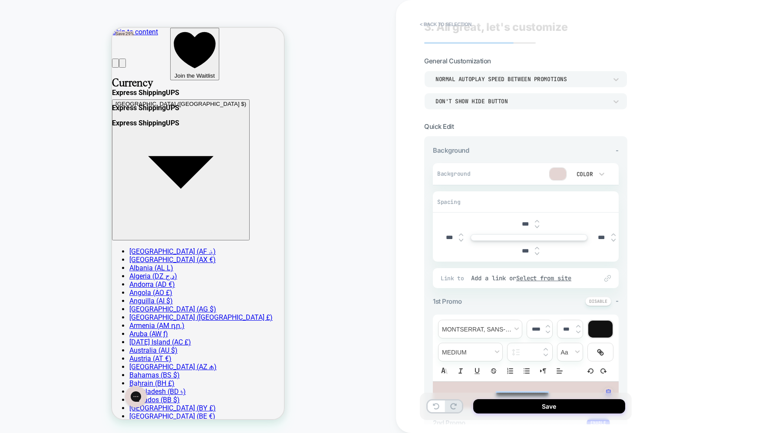
scroll to position [0, 0]
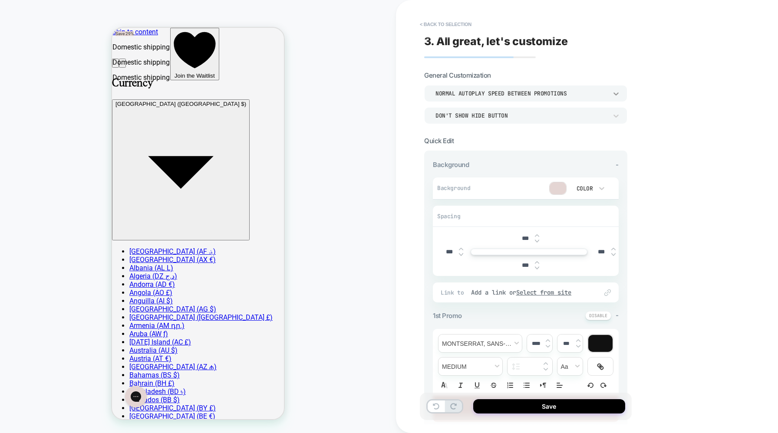
click at [616, 93] on icon at bounding box center [616, 93] width 9 height 9
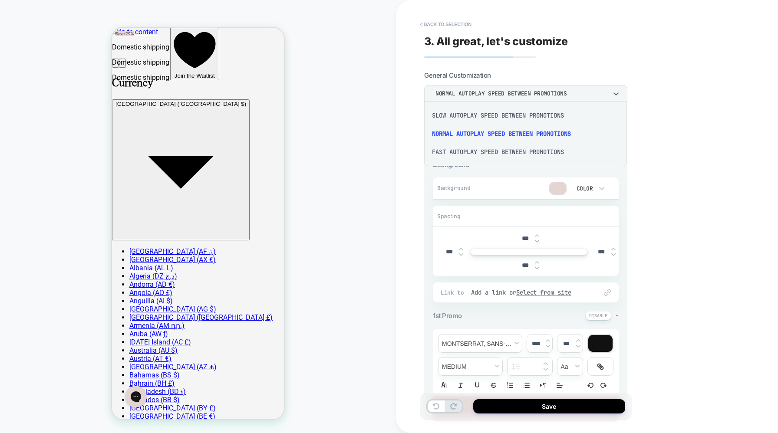
drag, startPoint x: 530, startPoint y: 119, endPoint x: 532, endPoint y: 134, distance: 15.3
click at [532, 134] on div "Slow autoplay speed between promotions Normal autoplay speed between promotions…" at bounding box center [526, 134] width 196 height 58
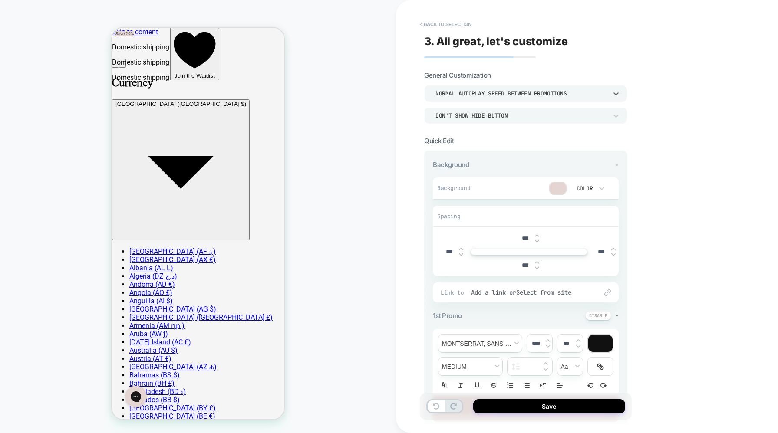
click at [532, 134] on div "**********" at bounding box center [525, 318] width 203 height 495
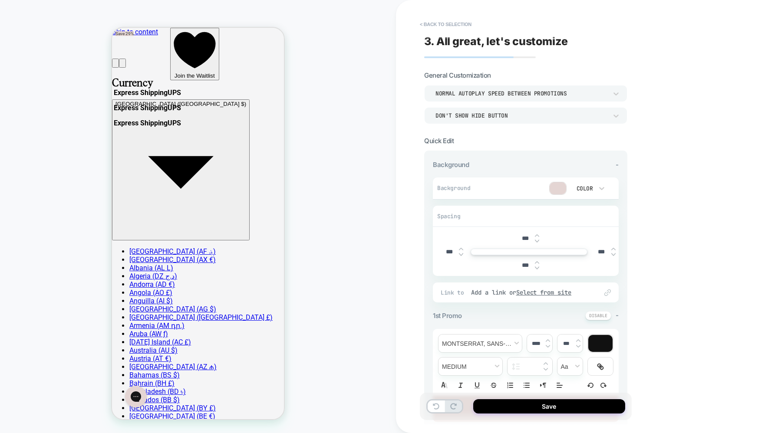
click at [523, 114] on div "Don't show hide button" at bounding box center [522, 115] width 172 height 7
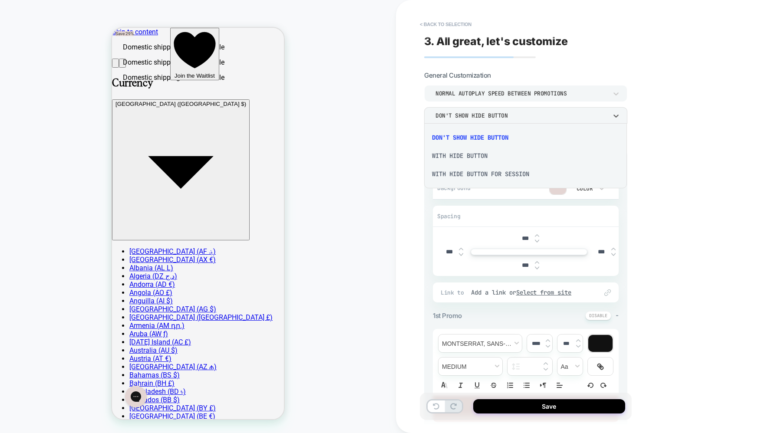
click at [726, 210] on div at bounding box center [389, 216] width 778 height 433
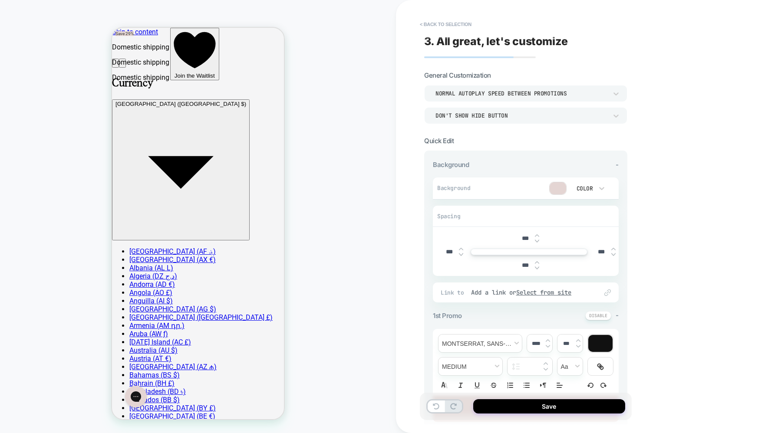
scroll to position [175, 0]
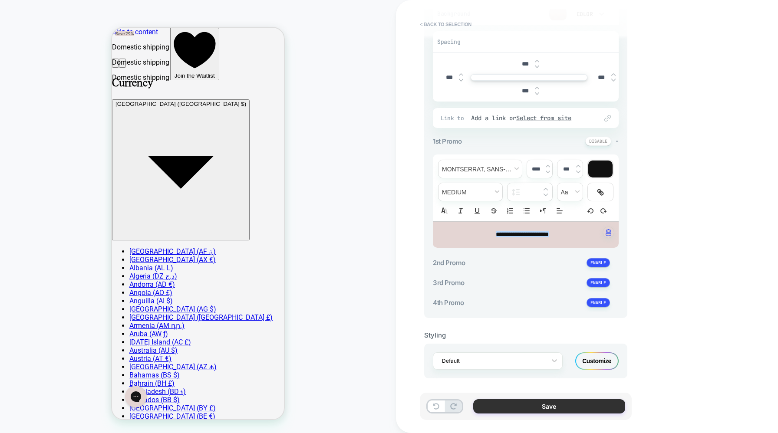
click at [579, 410] on button "Save" at bounding box center [549, 406] width 152 height 14
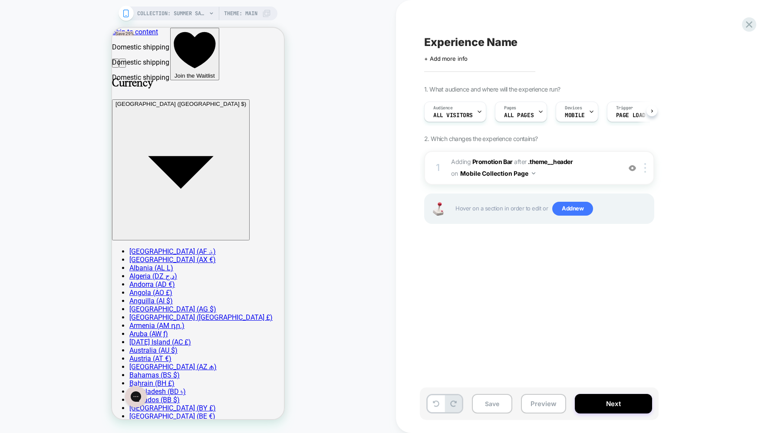
scroll to position [0, 0]
click at [632, 170] on img at bounding box center [632, 168] width 7 height 7
click at [632, 168] on img at bounding box center [632, 168] width 7 height 7
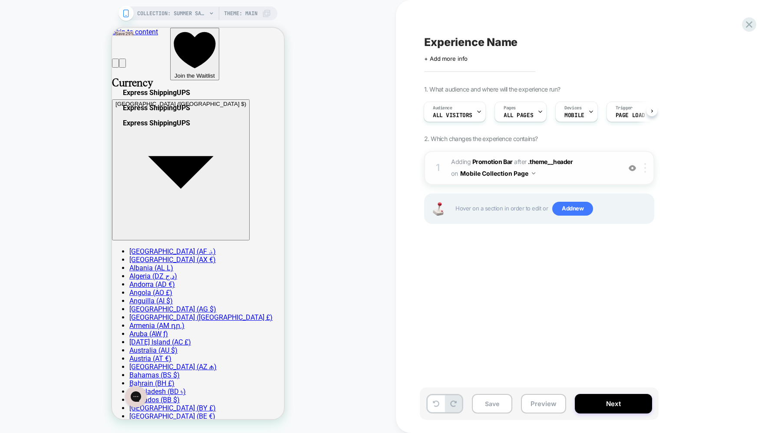
click at [643, 167] on div at bounding box center [647, 168] width 14 height 10
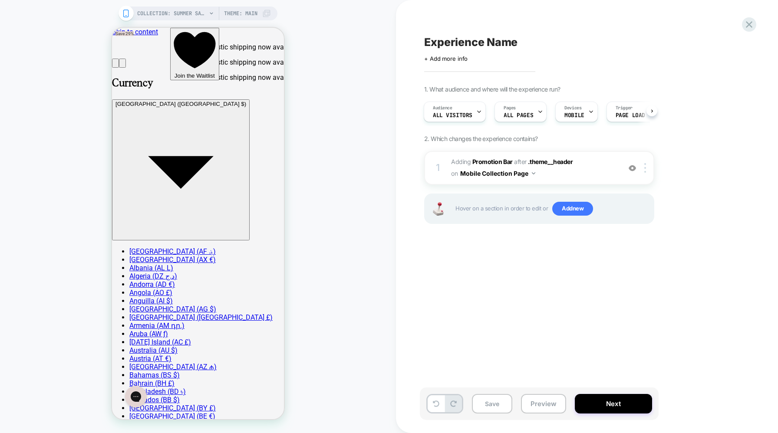
click at [718, 194] on div "1. What audience and where will the experience run? Audience All Visitors Pages…" at bounding box center [582, 166] width 317 height 160
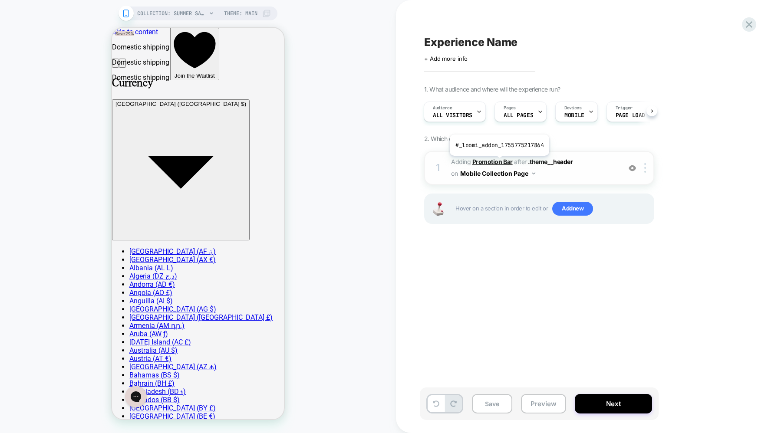
click at [498, 162] on b "Promotion Bar" at bounding box center [492, 161] width 40 height 7
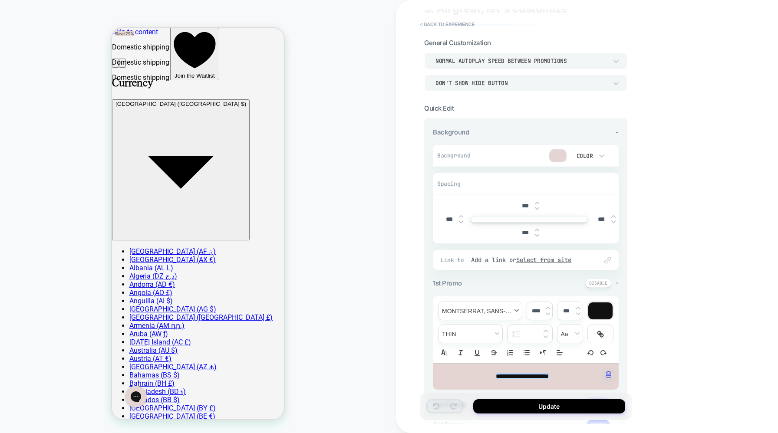
scroll to position [0, 0]
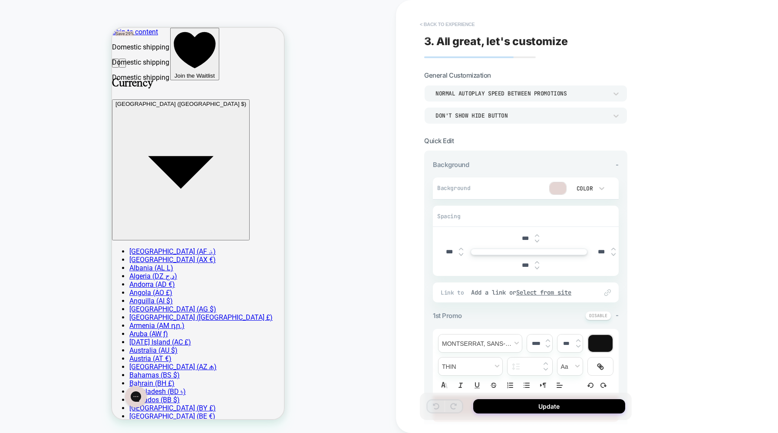
click at [440, 26] on button "< Back to experience" at bounding box center [447, 24] width 63 height 14
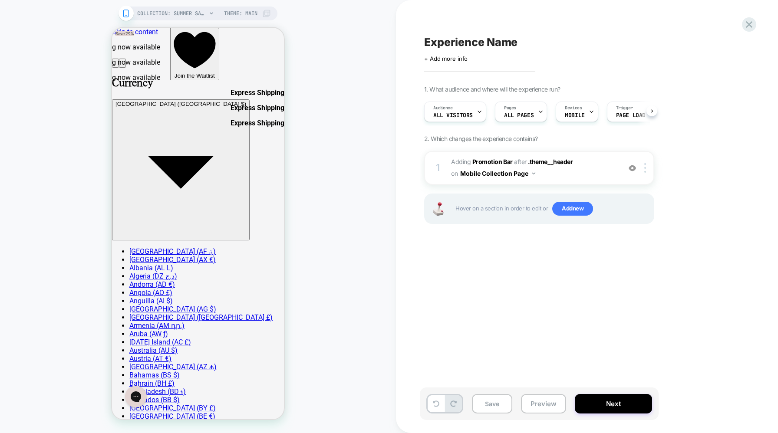
scroll to position [0, 0]
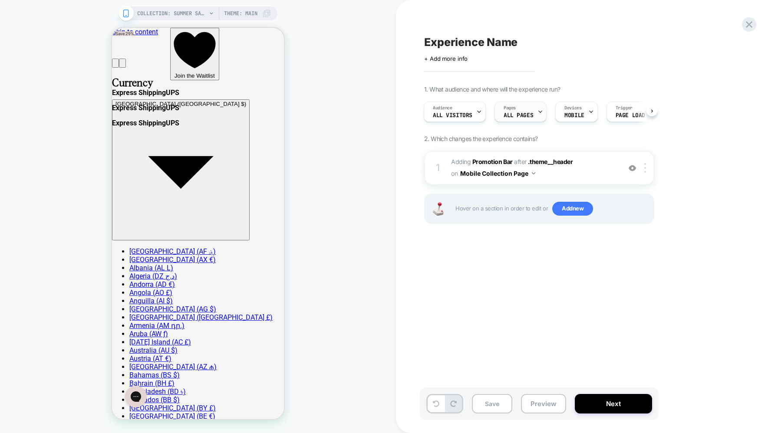
click at [539, 113] on icon at bounding box center [541, 112] width 6 height 6
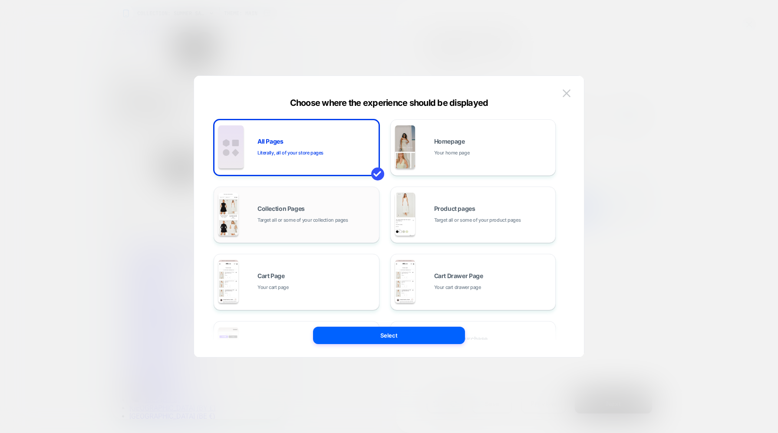
click at [287, 220] on span "Target all or some of your collection pages" at bounding box center [302, 220] width 91 height 8
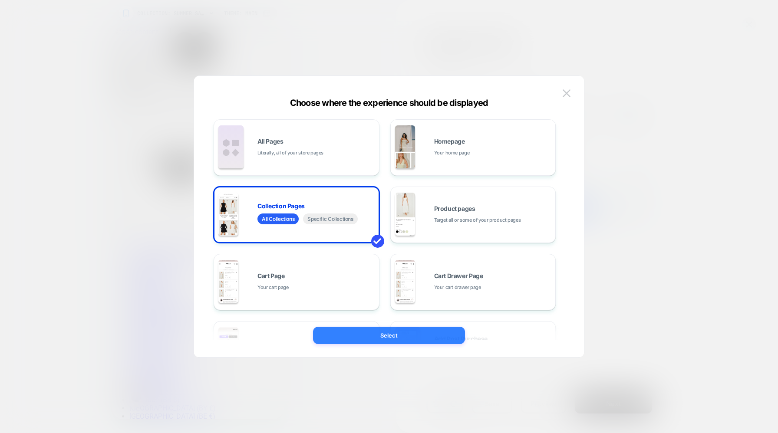
click at [400, 335] on button "Select" at bounding box center [389, 335] width 152 height 17
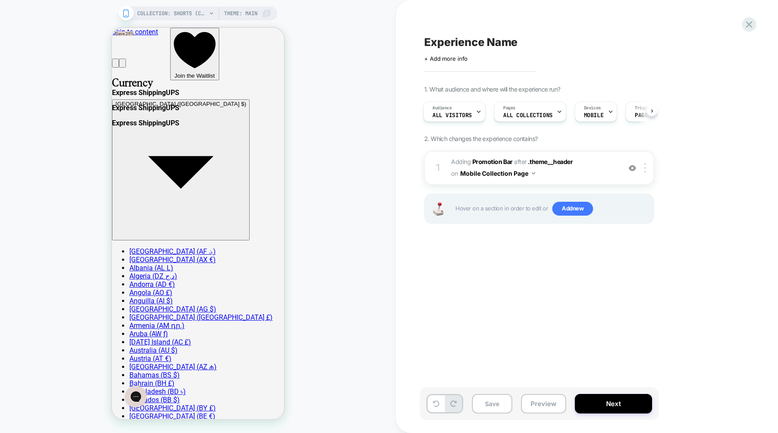
scroll to position [0, 1]
click at [210, 19] on div "COLLECTION: Shorts (Category) Theme: MAIN" at bounding box center [204, 14] width 134 height 14
click at [207, 12] on div "COLLECTION: Shorts (Category) Theme: MAIN" at bounding box center [204, 14] width 134 height 14
click at [213, 14] on icon at bounding box center [211, 13] width 5 height 5
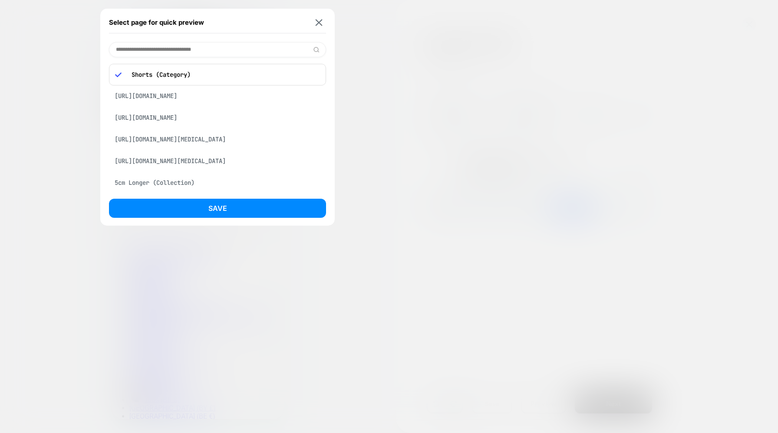
click at [173, 46] on input at bounding box center [217, 49] width 217 height 15
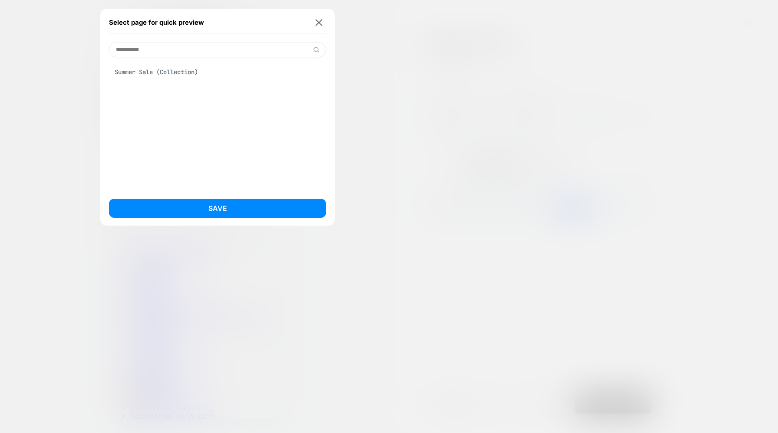
type input "**********"
click at [181, 78] on div "Summer Sale (Collection)" at bounding box center [217, 72] width 217 height 16
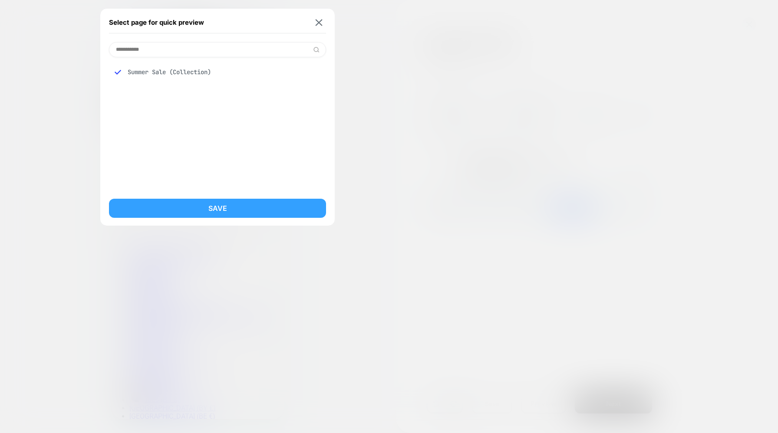
click at [221, 206] on button "Save" at bounding box center [217, 208] width 217 height 19
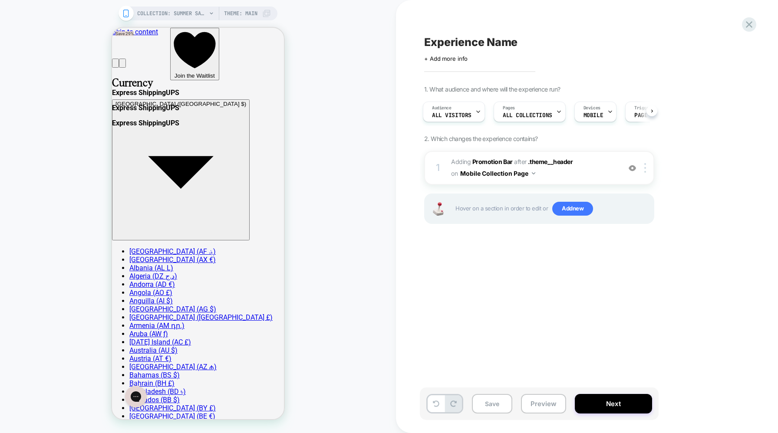
scroll to position [0, 2]
click at [644, 169] on img at bounding box center [645, 168] width 2 height 10
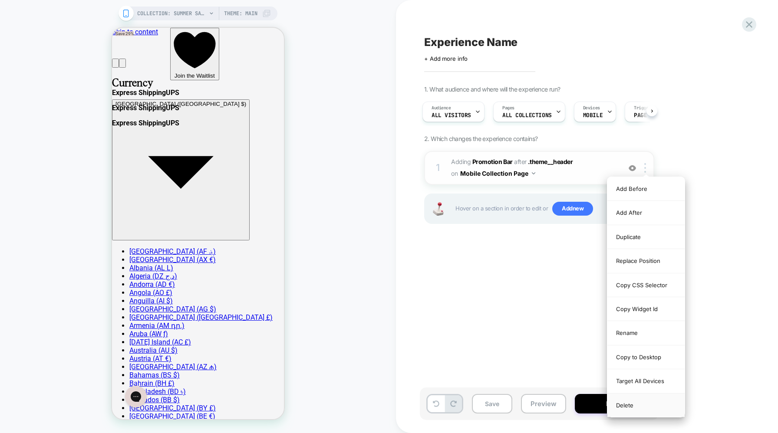
click at [635, 403] on div "Delete" at bounding box center [645, 405] width 77 height 23
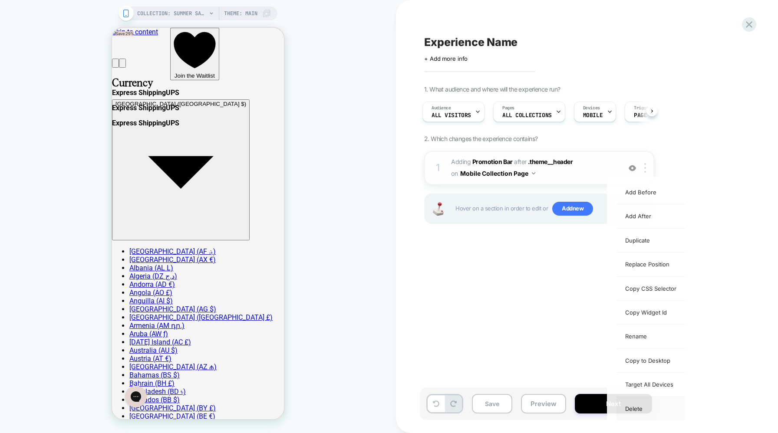
scroll to position [0, 0]
